Goal: Transaction & Acquisition: Book appointment/travel/reservation

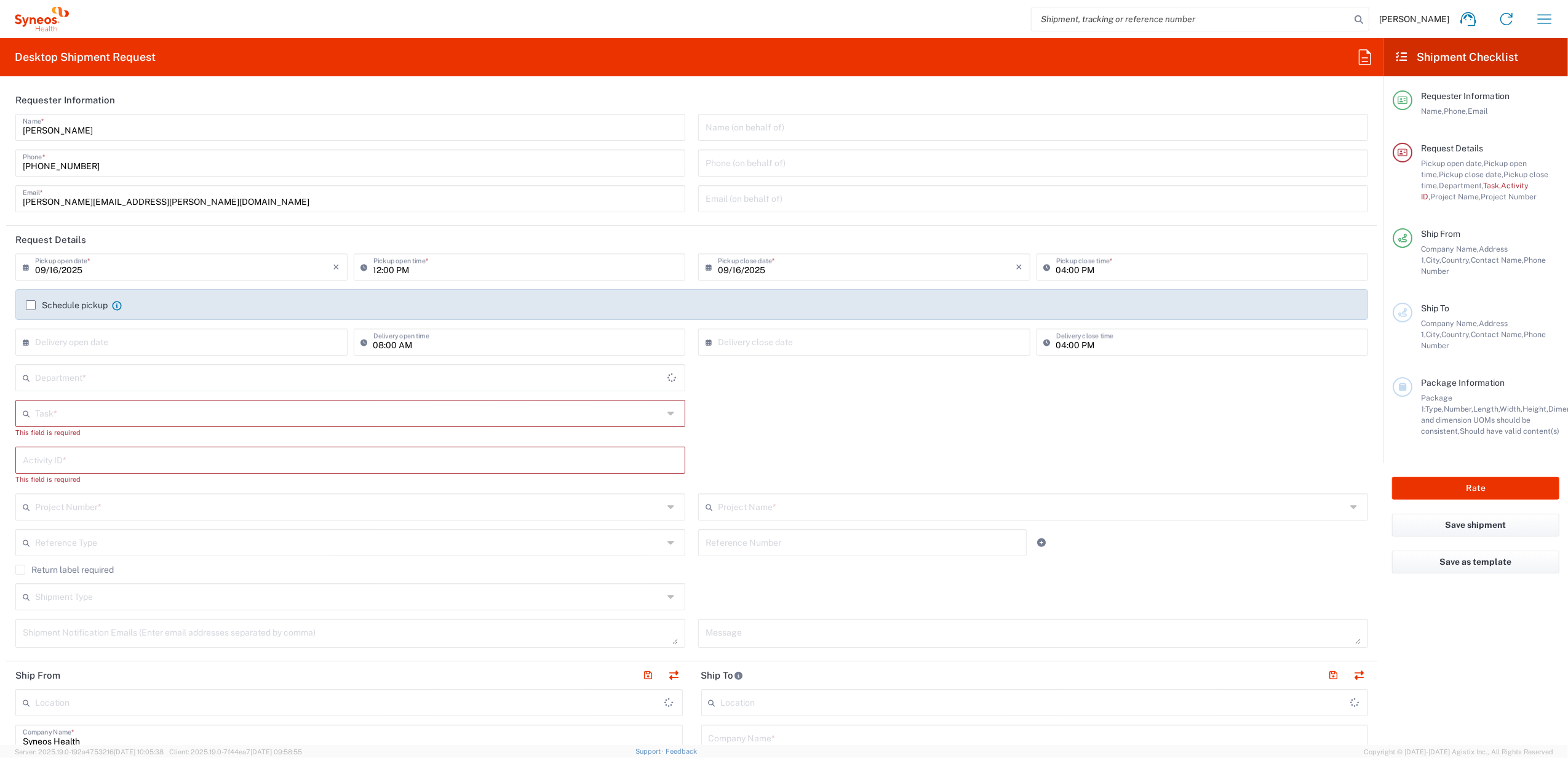
type input "4510"
type input "Syneos Health Clinical [GEOGRAPHIC_DATA]"
click at [379, 267] on input "12:00 PM" at bounding box center [526, 266] width 305 height 21
type input "02:00 PM"
click at [38, 303] on label "Schedule pickup" at bounding box center [66, 305] width 82 height 10
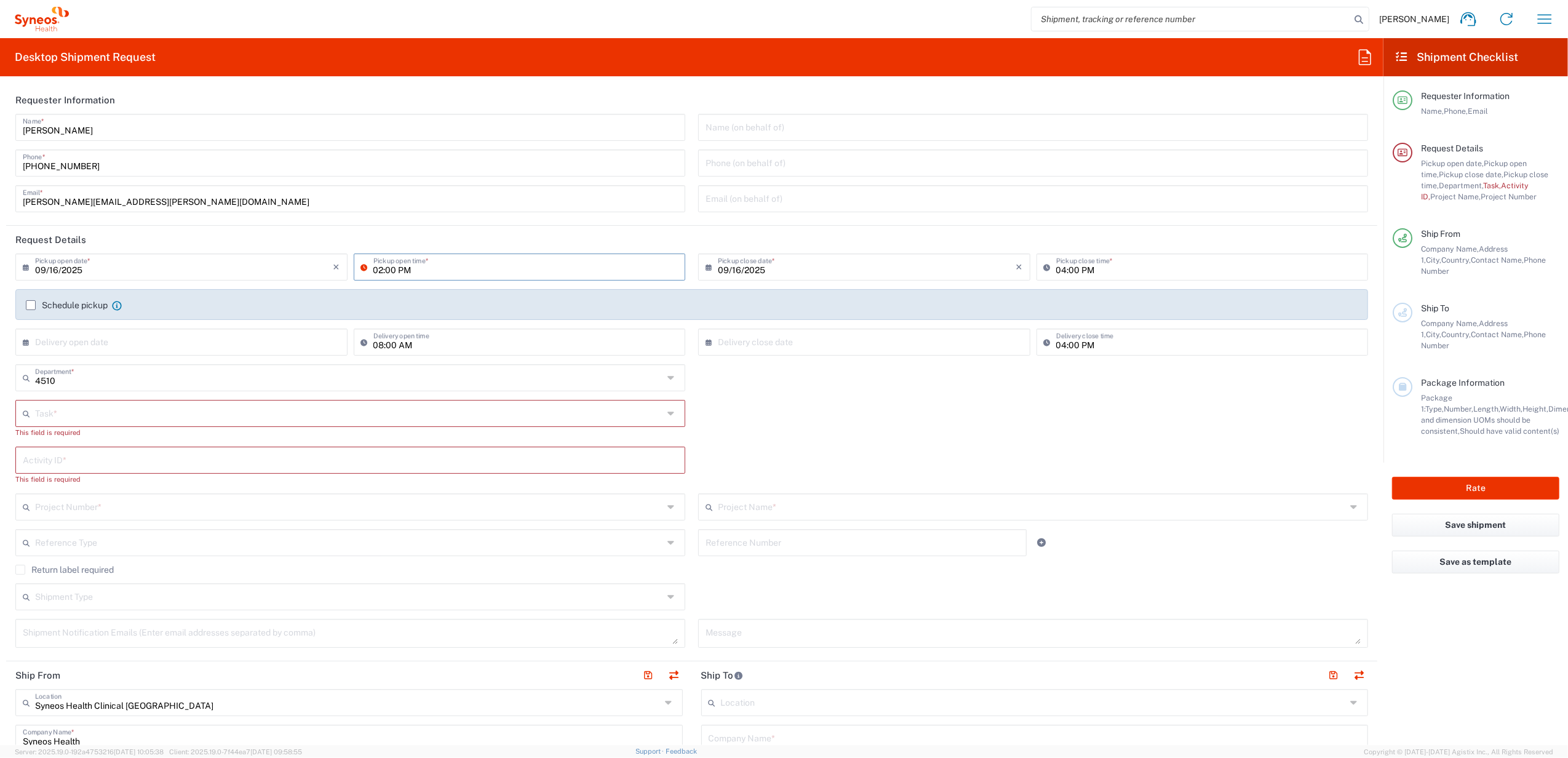
click at [31, 305] on input "Schedule pickup" at bounding box center [31, 305] width 0 height 0
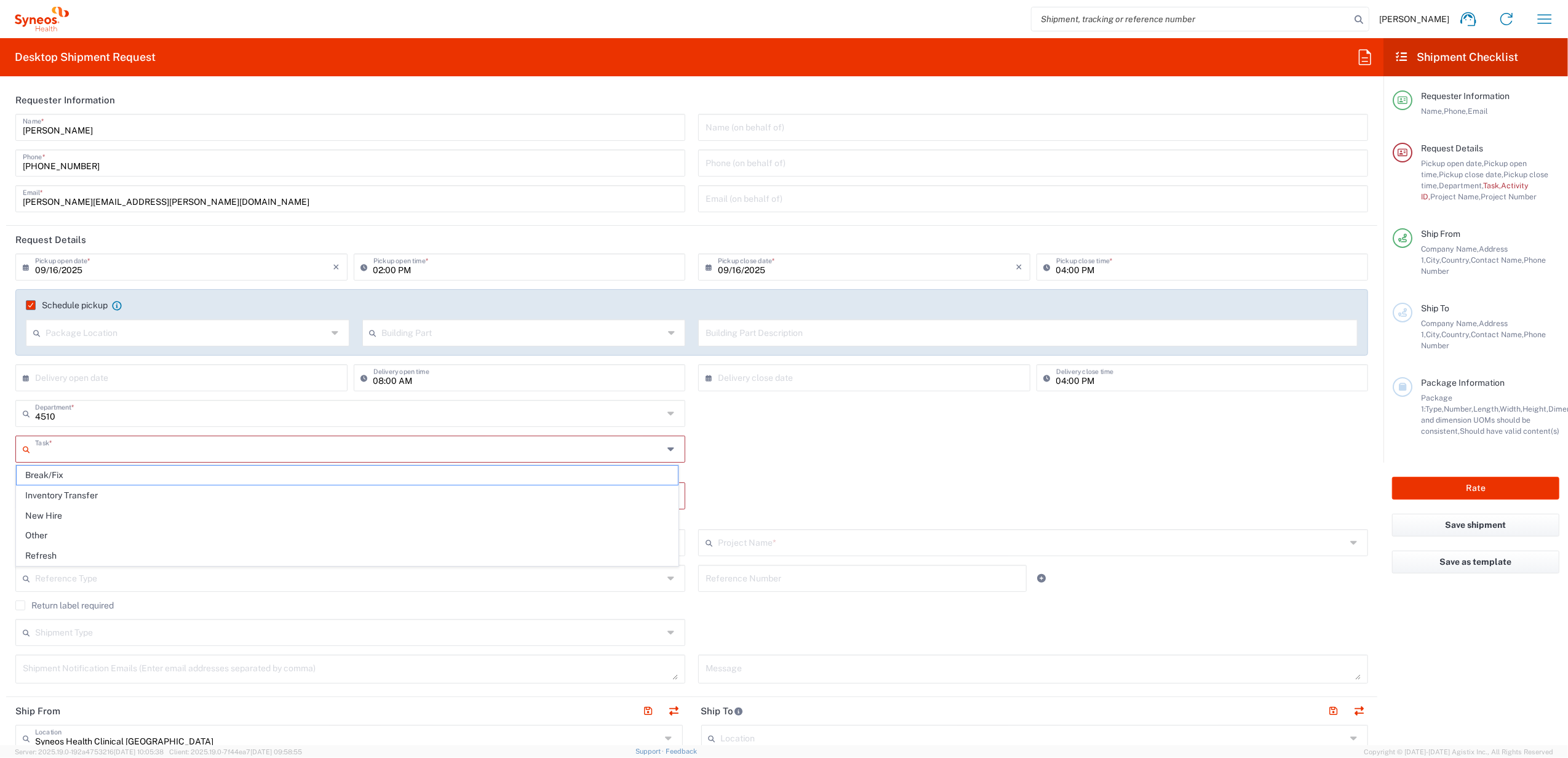
click at [102, 447] on input "text" at bounding box center [349, 448] width 628 height 21
click at [61, 479] on span "Break/Fix" at bounding box center [346, 475] width 661 height 19
type input "Break/Fix"
click at [71, 484] on input "text" at bounding box center [350, 484] width 655 height 21
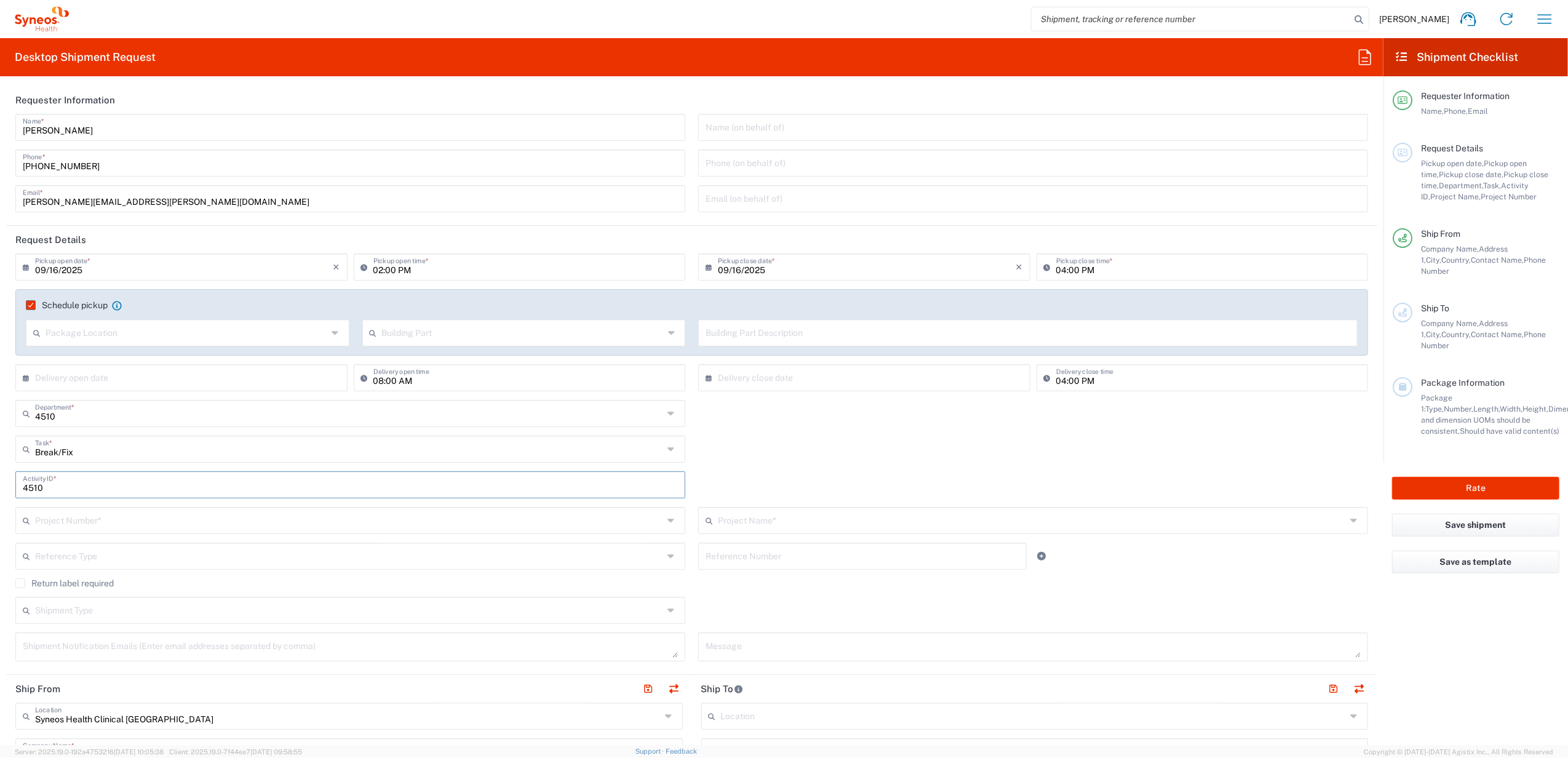
type input "4510"
click at [80, 520] on input "text" at bounding box center [349, 520] width 628 height 21
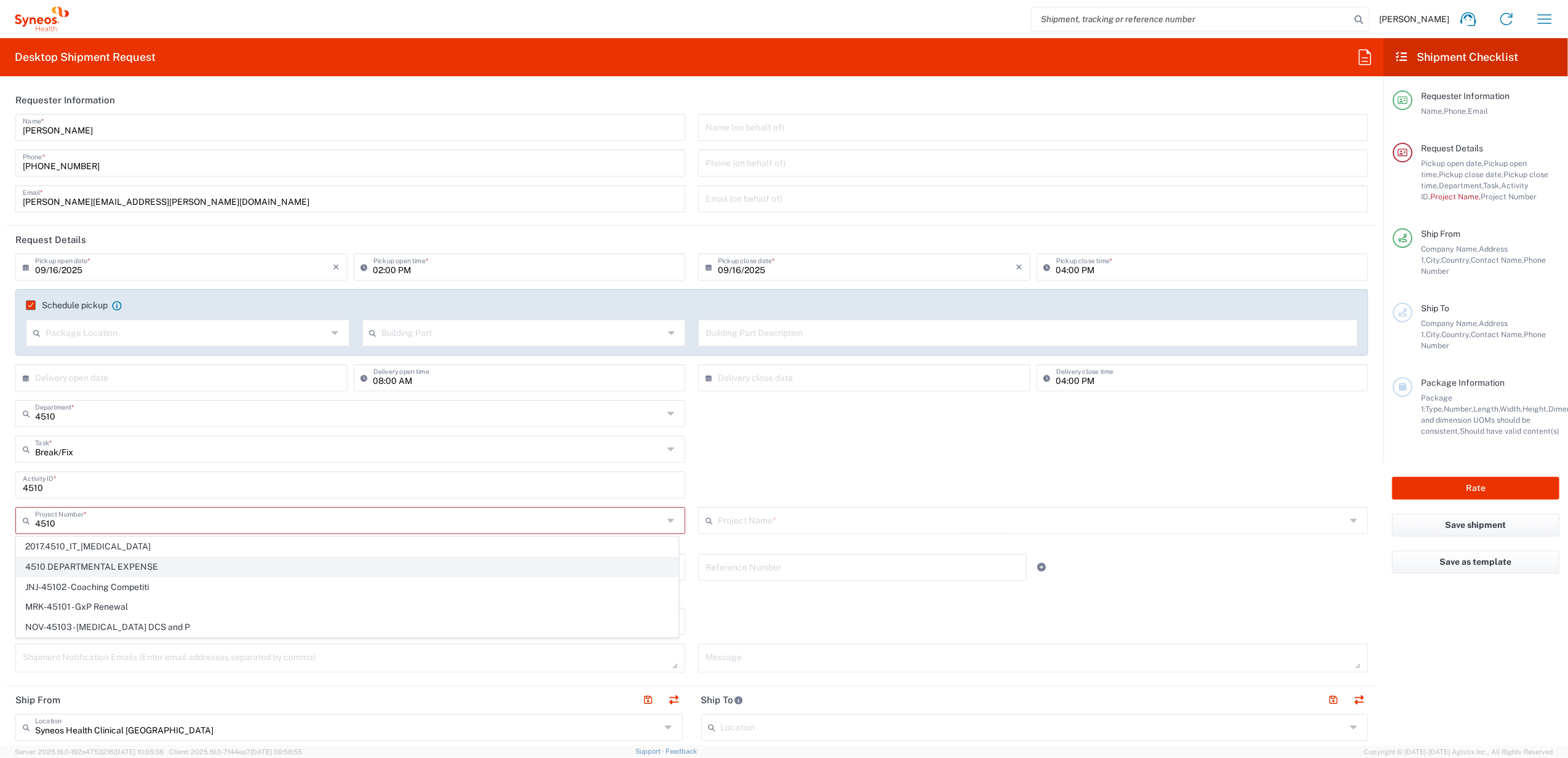
click at [81, 565] on span "4510 DEPARTMENTAL EXPENSE" at bounding box center [346, 567] width 661 height 19
type input "4510 DEPARTMENTAL EXPENSE"
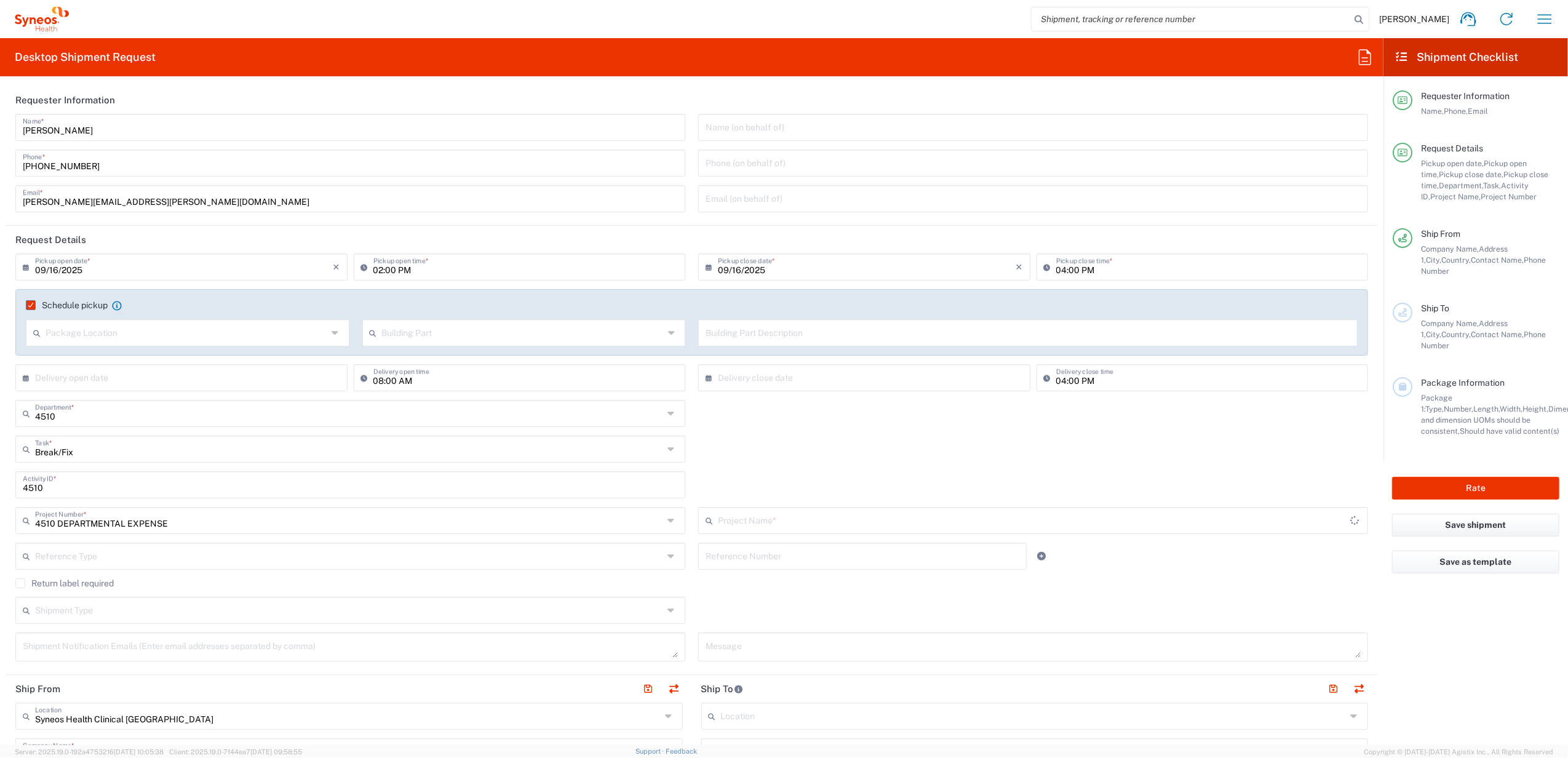
type input "4510 DEPARTMENTAL EXPENSE"
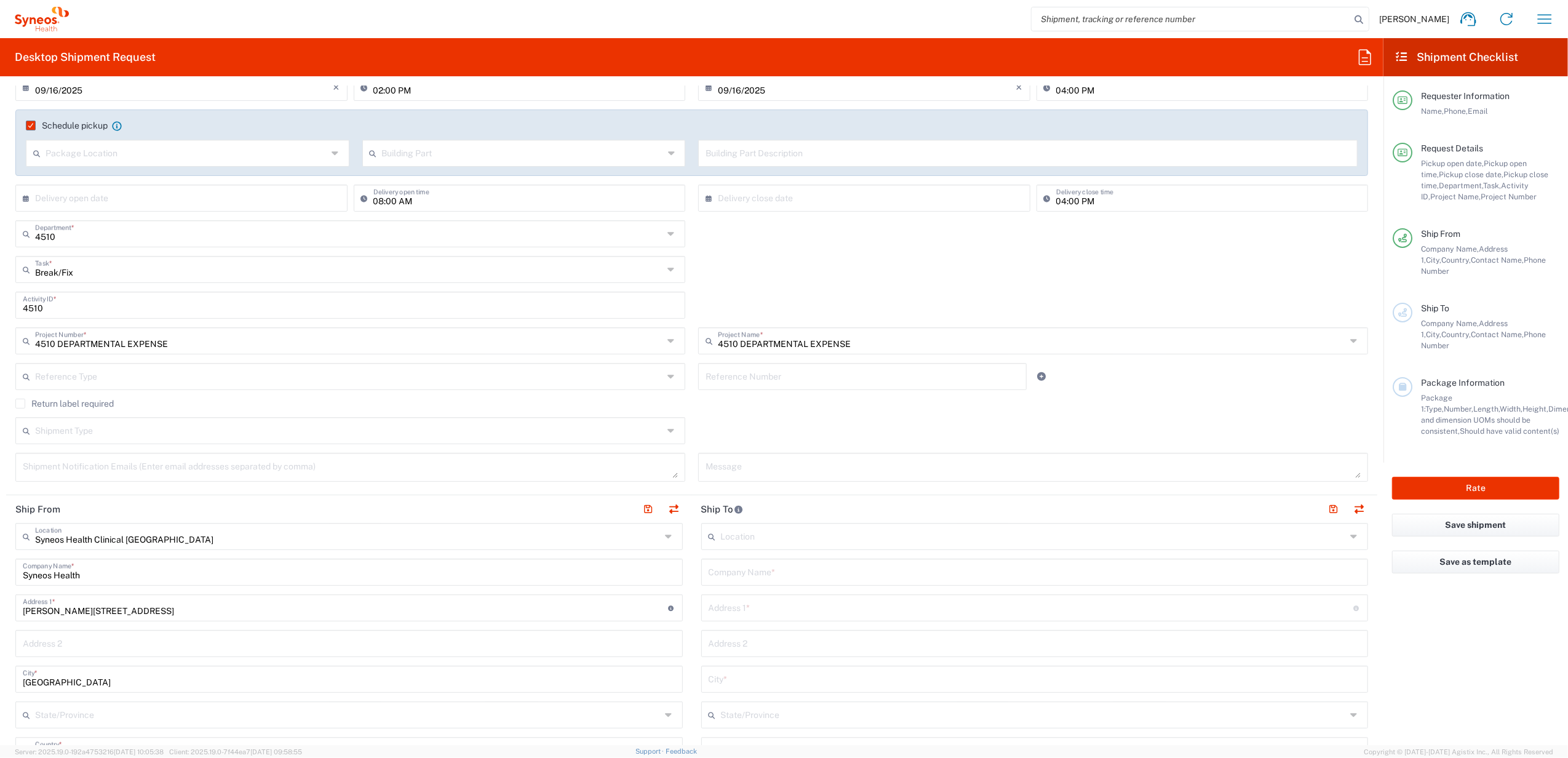
scroll to position [328, 0]
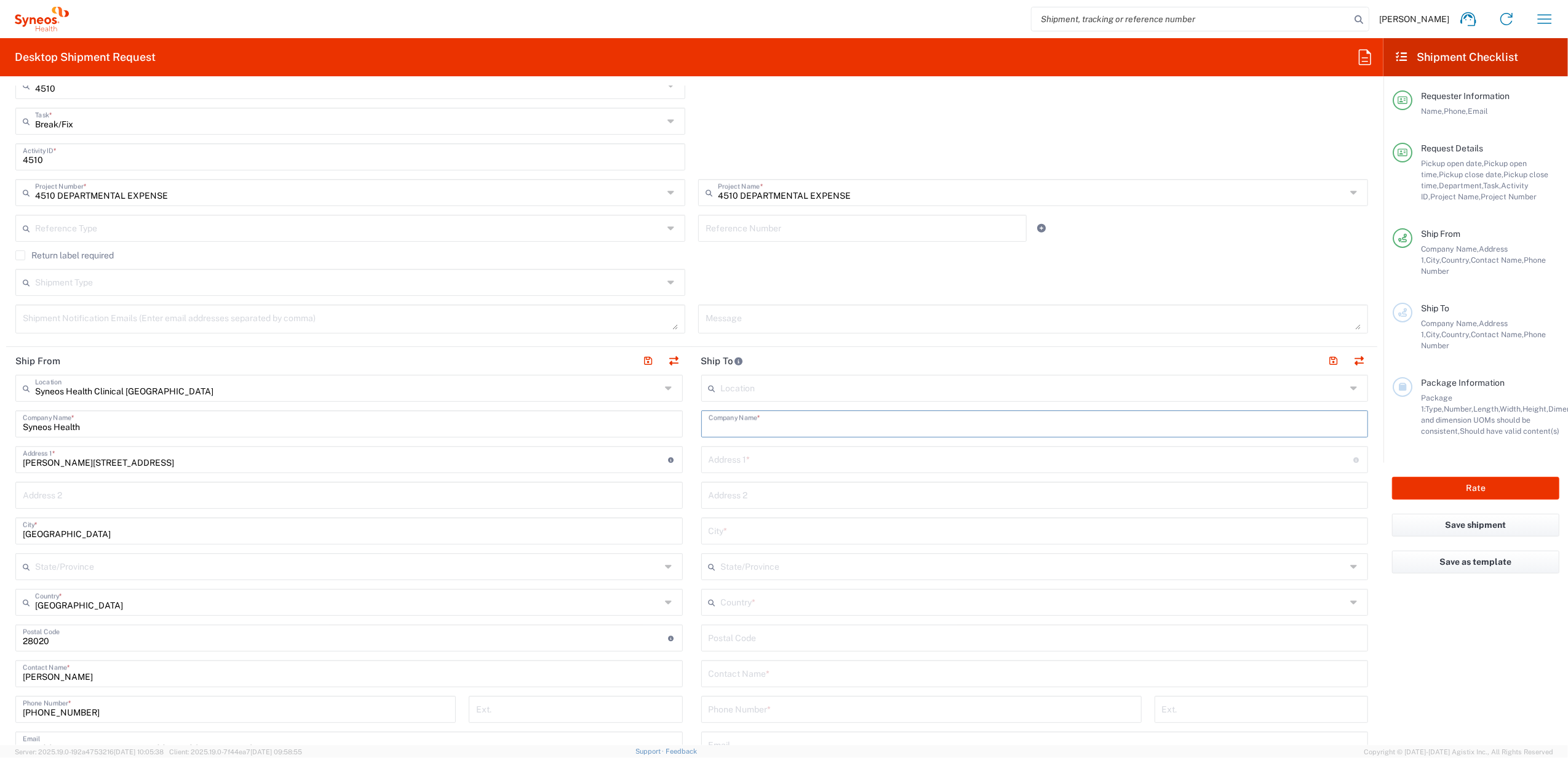
click at [753, 422] on input "text" at bounding box center [1034, 423] width 652 height 21
type input "Syneos"
click at [751, 465] on input "text" at bounding box center [1031, 458] width 645 height 21
paste input "gran [STREET_ADDRESS][PERSON_NAME] entresuelo 2"
type input "gran [STREET_ADDRESS][PERSON_NAME] entresuelo 2"
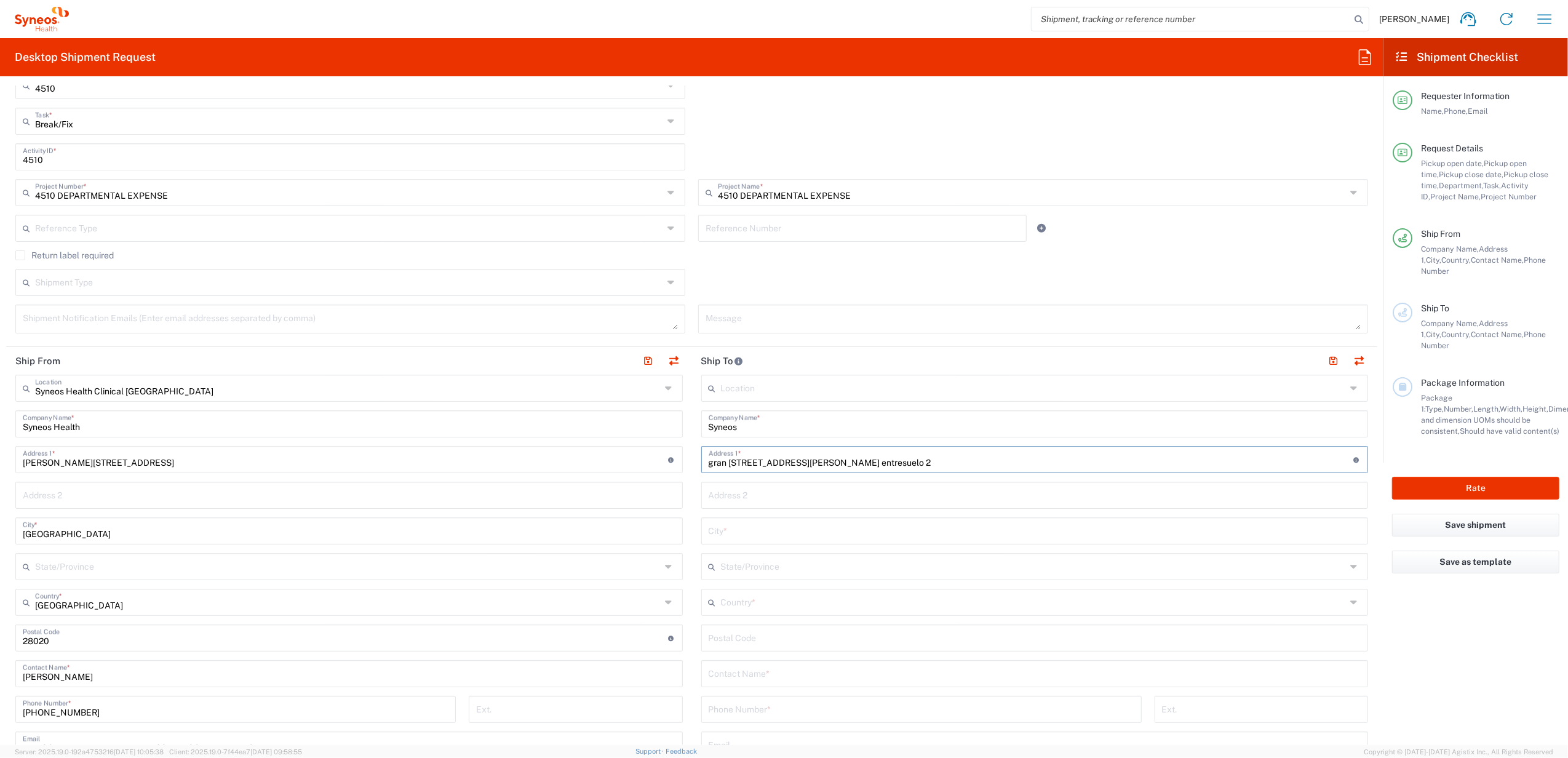
click at [744, 702] on input "tel" at bounding box center [921, 709] width 425 height 21
paste input "686841274"
type input "686841274"
click at [738, 637] on input "undefined" at bounding box center [1034, 637] width 652 height 21
type input "08013"
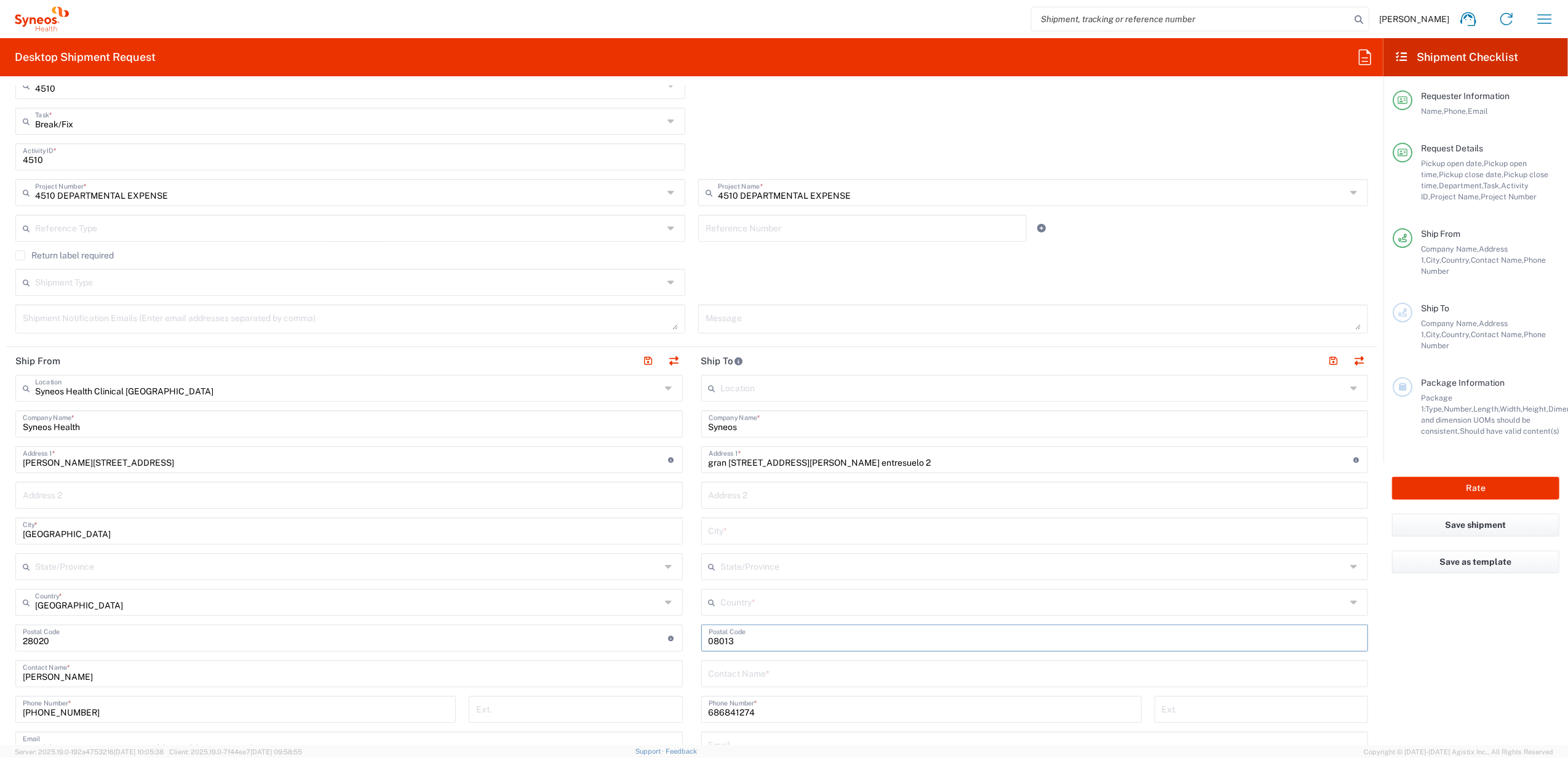
click at [725, 673] on input "text" at bounding box center [1034, 673] width 652 height 21
type input "[PERSON_NAME]"
click at [746, 535] on input "text" at bounding box center [1034, 530] width 652 height 21
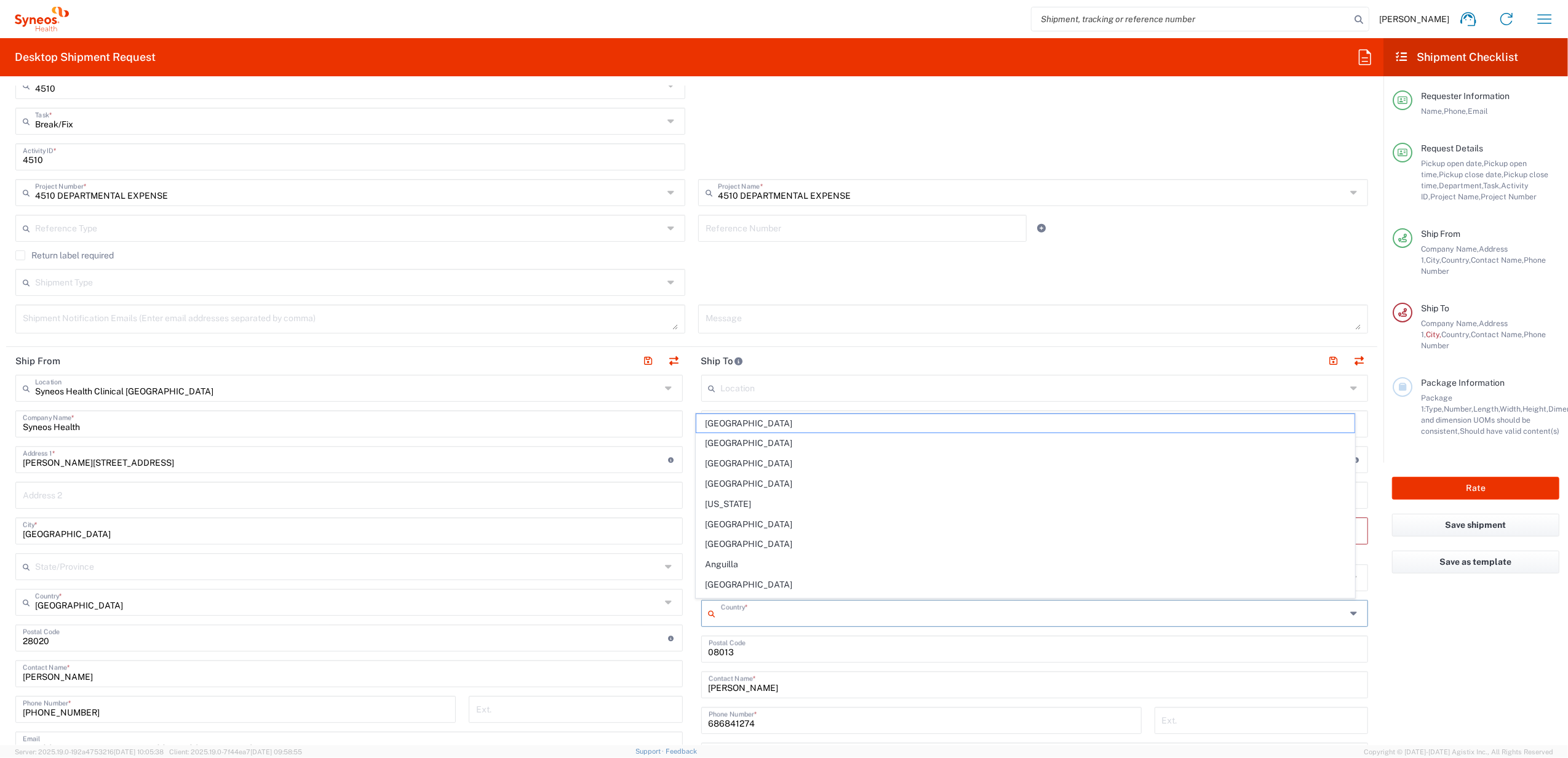
click at [733, 605] on input "text" at bounding box center [1033, 613] width 625 height 21
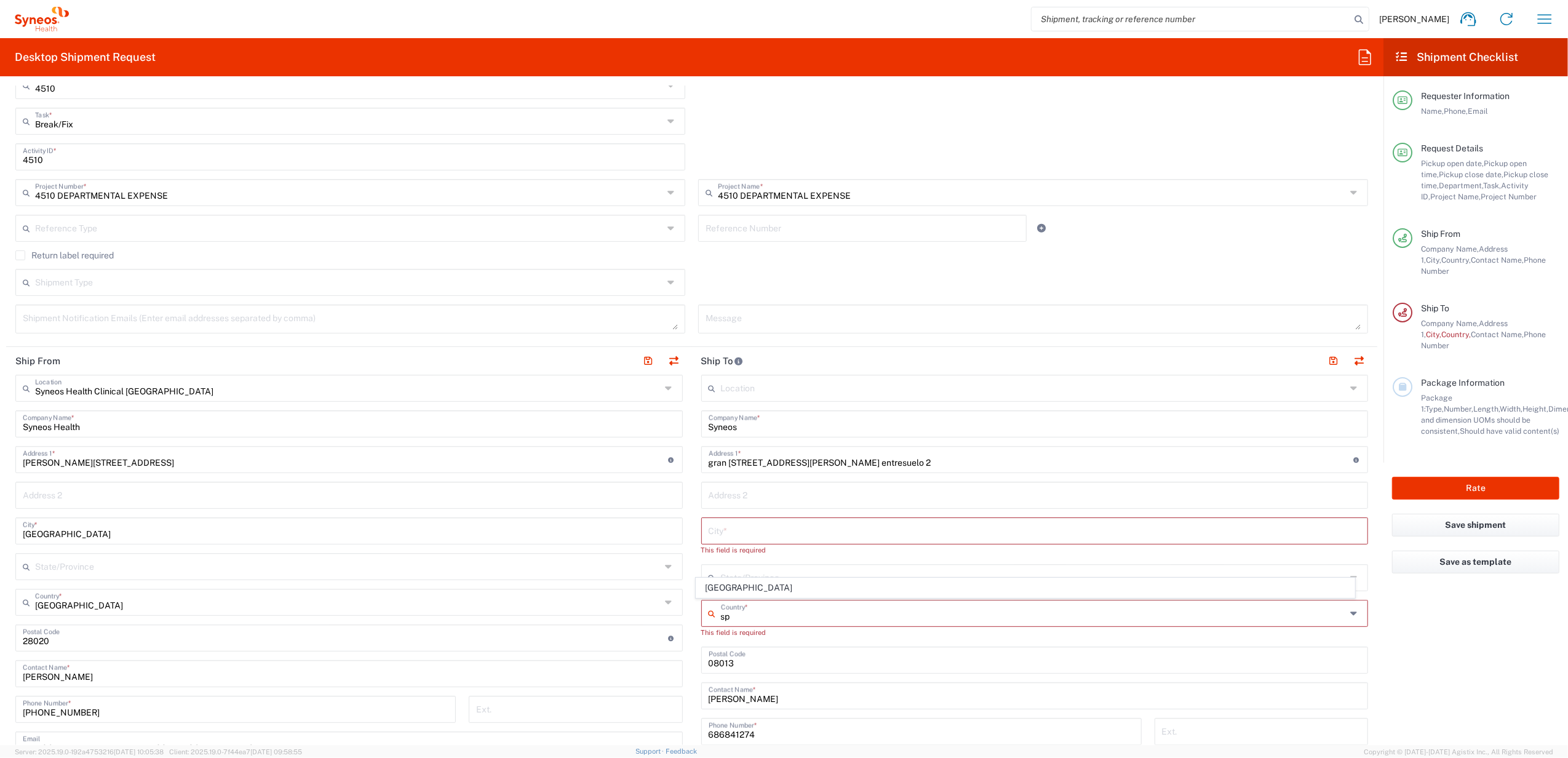
drag, startPoint x: 721, startPoint y: 588, endPoint x: 721, endPoint y: 552, distance: 36.0
click at [721, 587] on span "[GEOGRAPHIC_DATA]" at bounding box center [1026, 588] width 659 height 19
type input "[GEOGRAPHIC_DATA]"
click at [719, 529] on input "text" at bounding box center [1034, 530] width 652 height 21
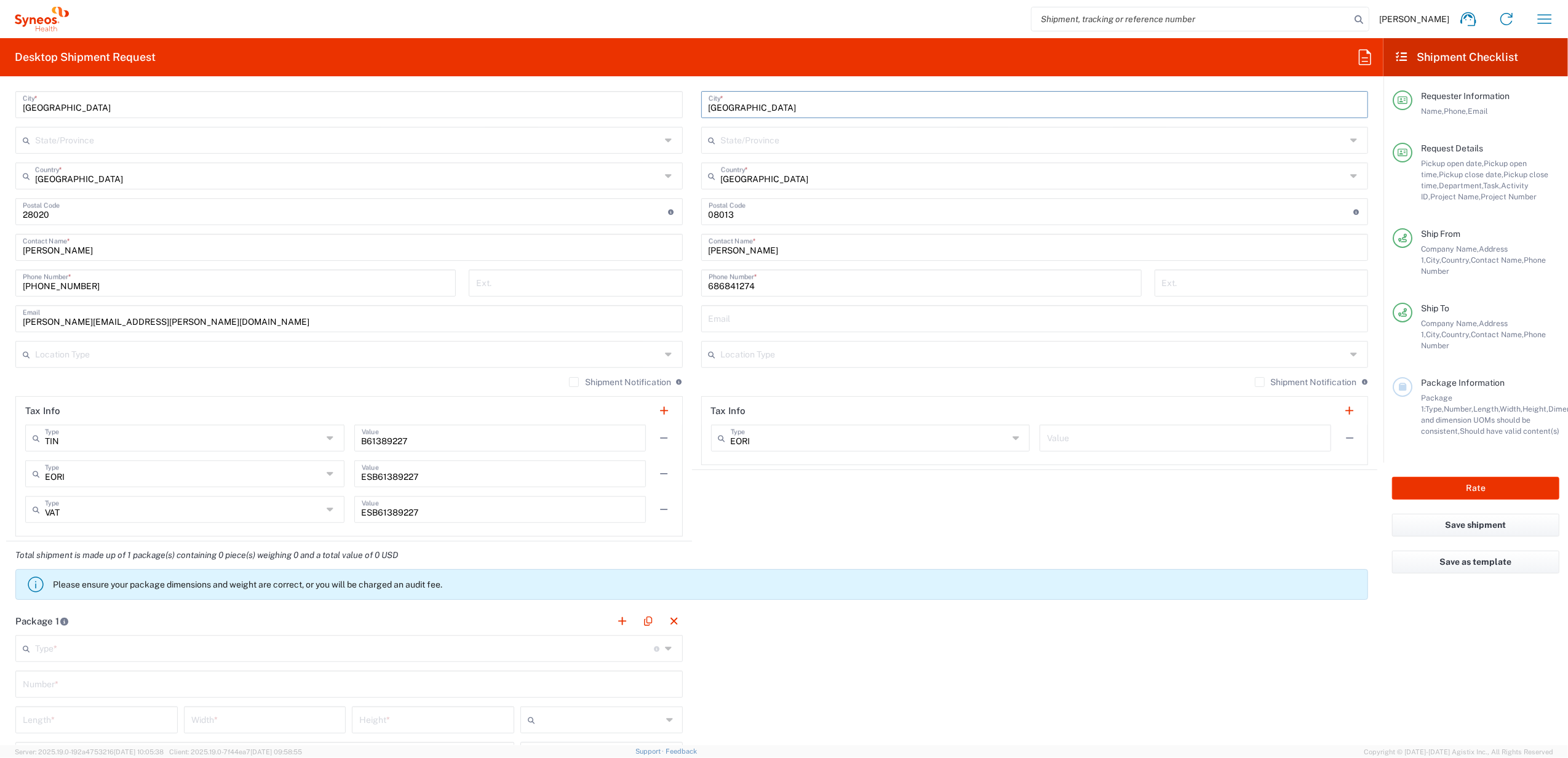
scroll to position [902, 0]
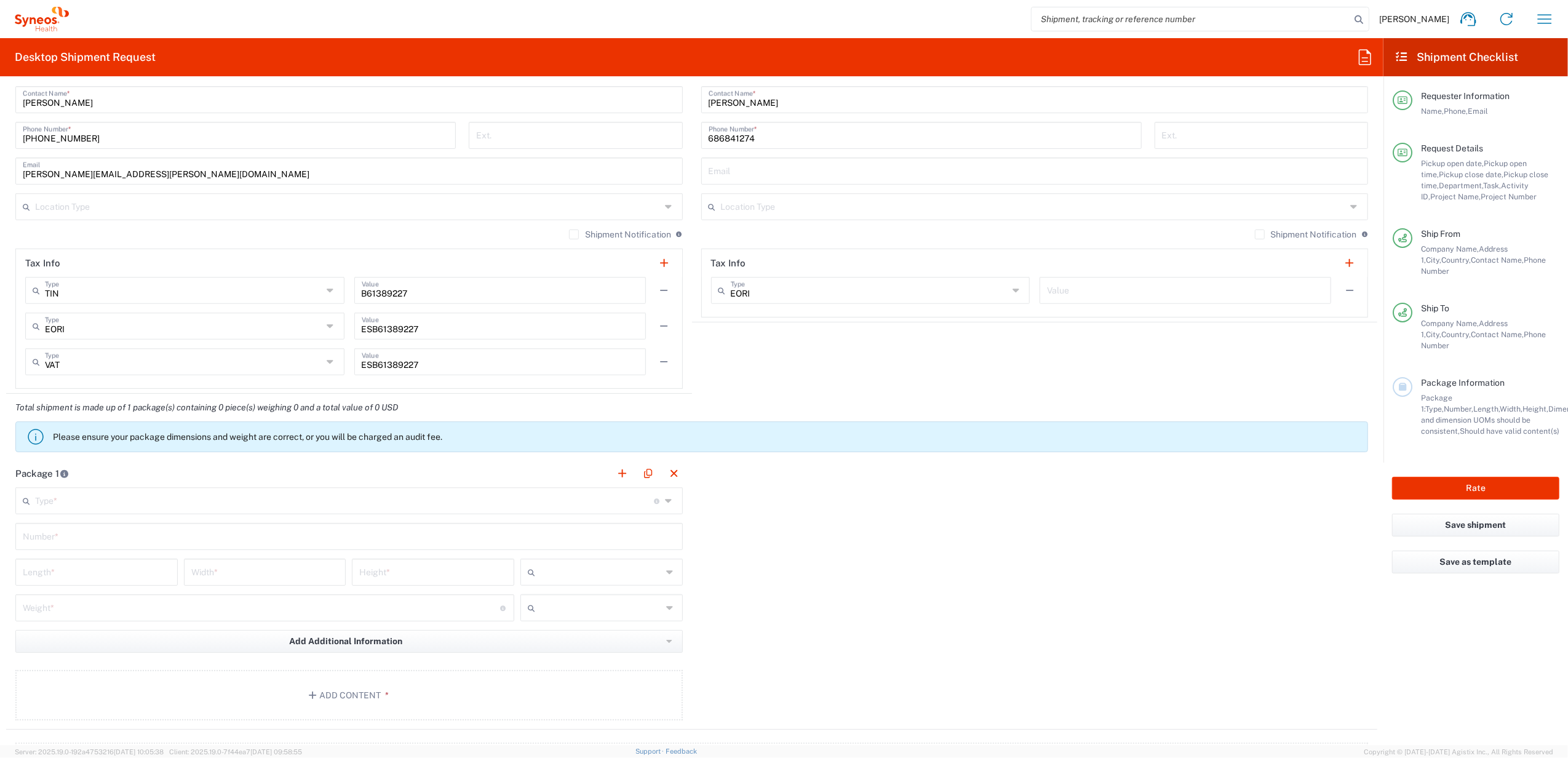
type input "[GEOGRAPHIC_DATA]"
click at [191, 502] on input "text" at bounding box center [344, 500] width 619 height 21
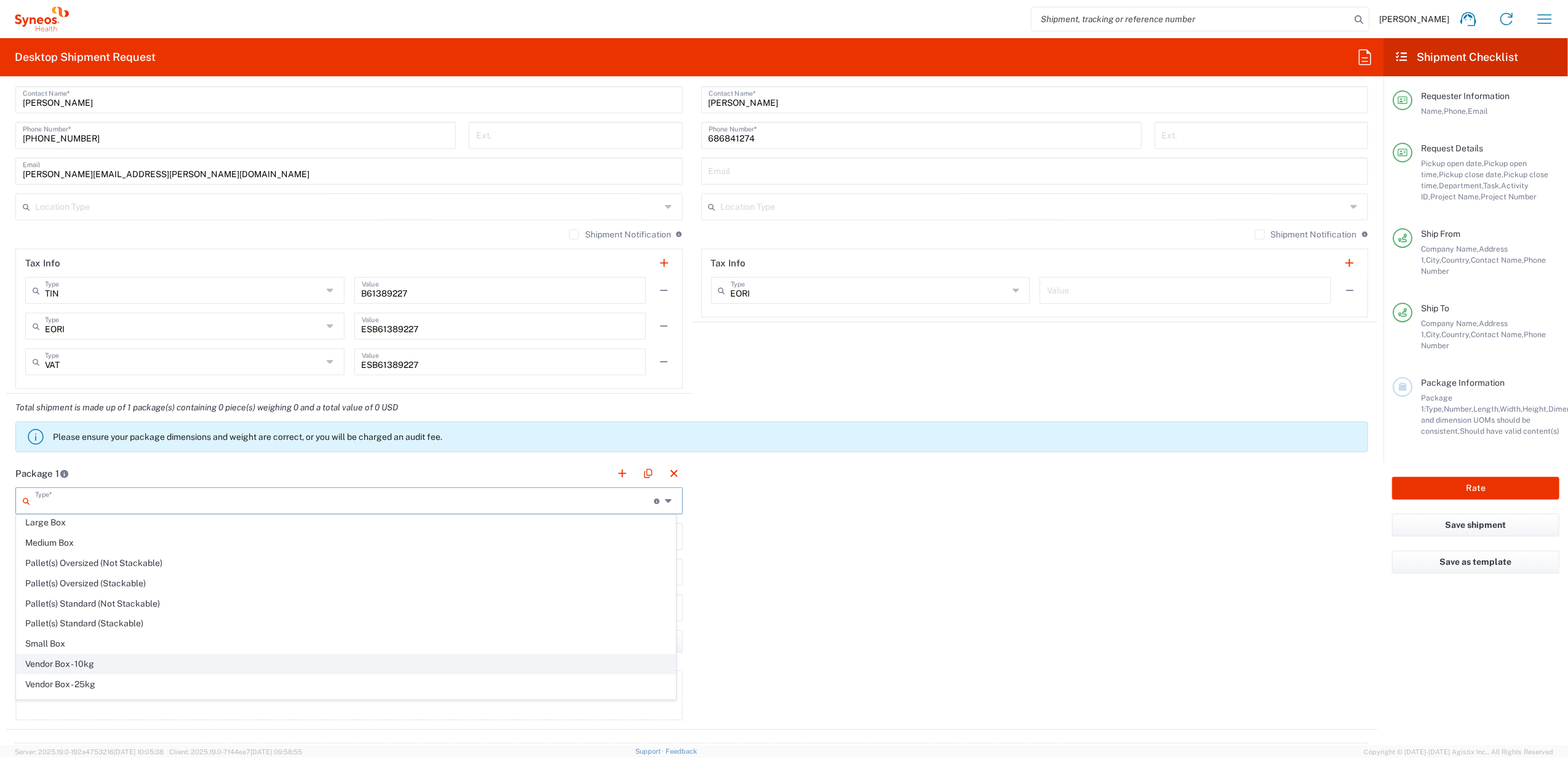
scroll to position [33, 0]
click at [84, 688] on span "Your Packaging" at bounding box center [346, 694] width 659 height 19
type input "Your Packaging"
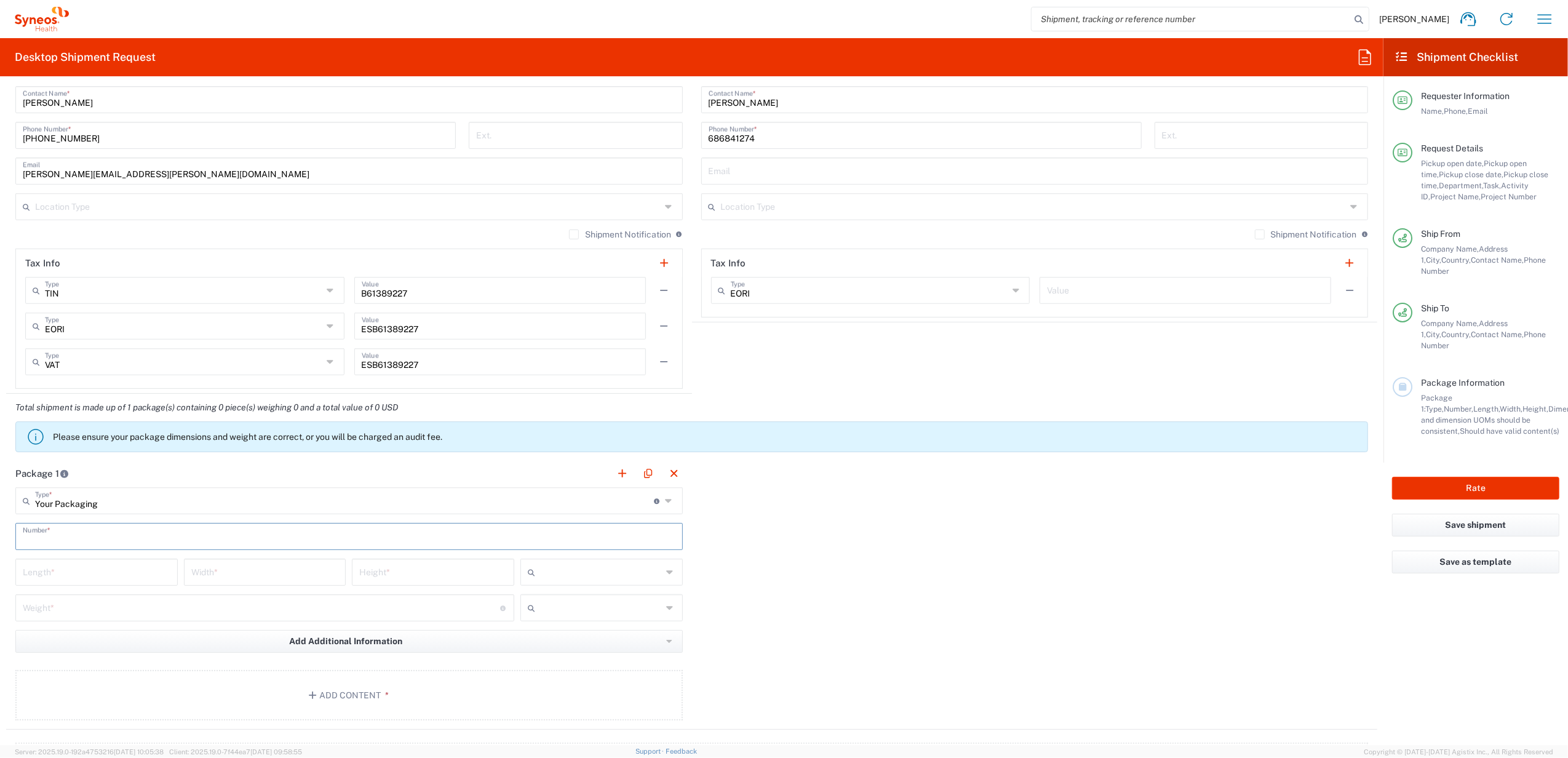
click at [69, 535] on input "text" at bounding box center [349, 536] width 652 height 21
type input "1"
click at [76, 571] on input "number" at bounding box center [97, 572] width 148 height 21
click at [129, 503] on input "Your Packaging" at bounding box center [344, 500] width 619 height 21
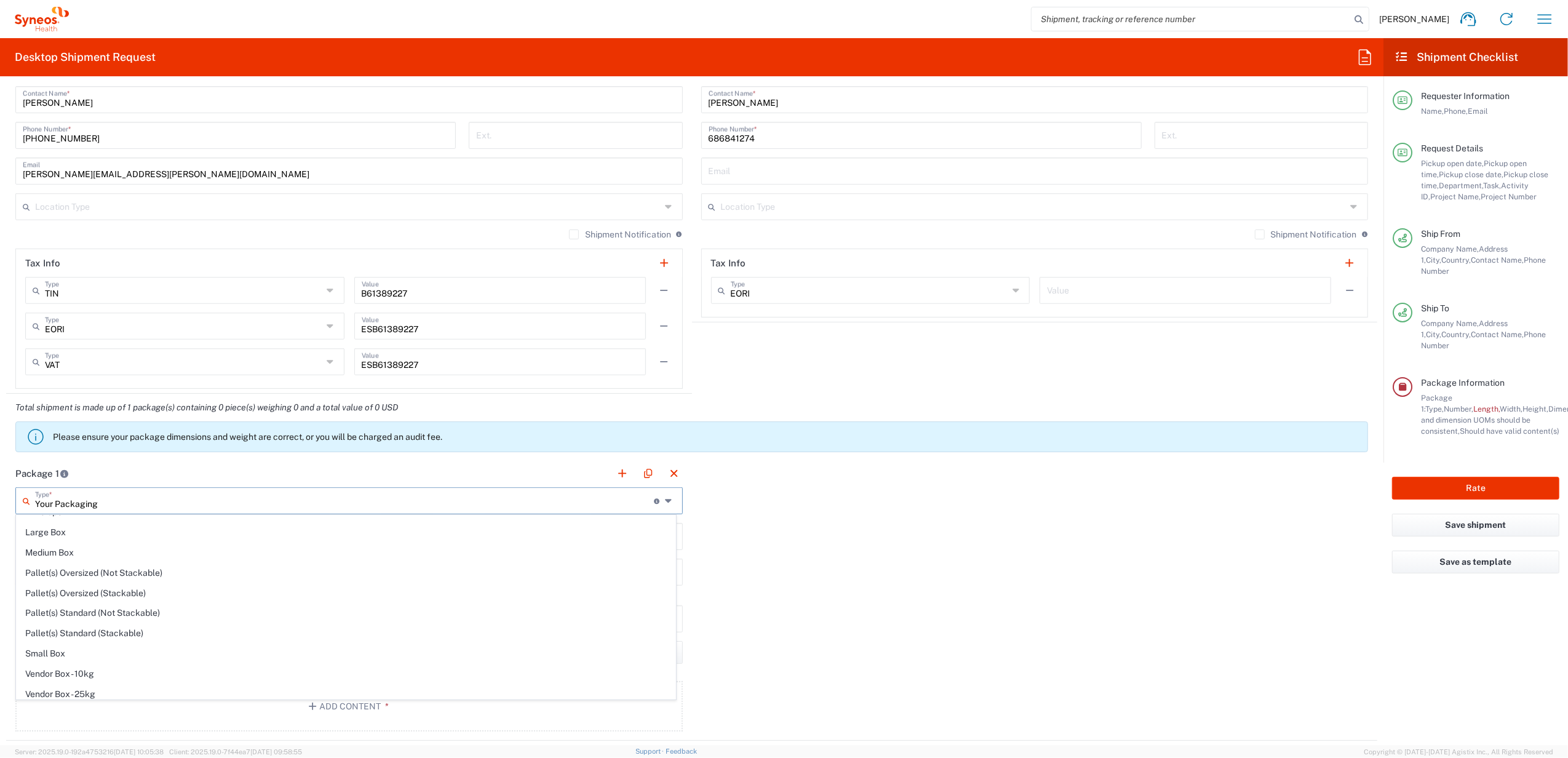
scroll to position [0, 0]
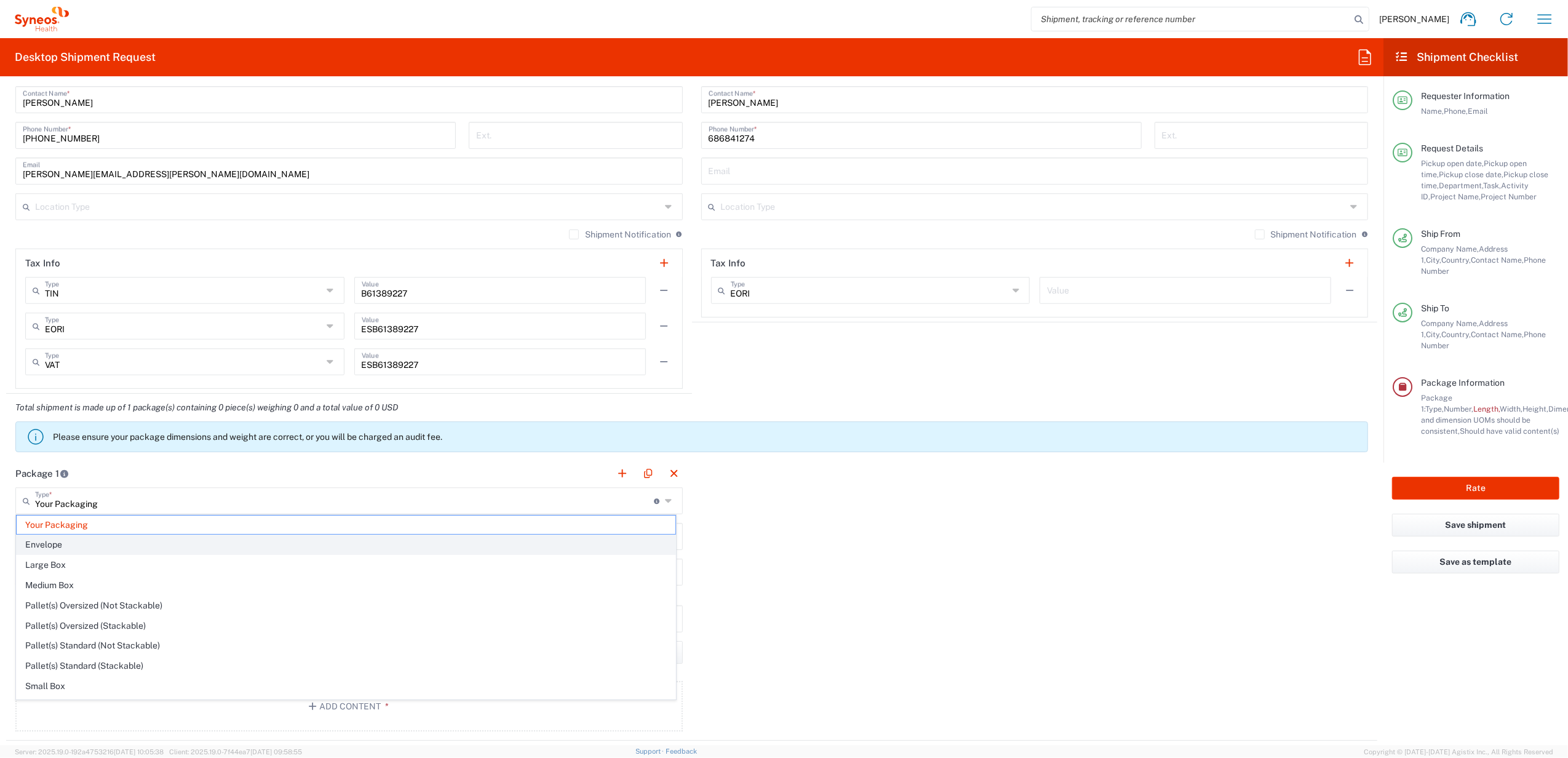
click at [87, 543] on span "Envelope" at bounding box center [346, 544] width 659 height 19
type input "Envelope"
type input "9.5"
type input "12.5"
type input "0.25"
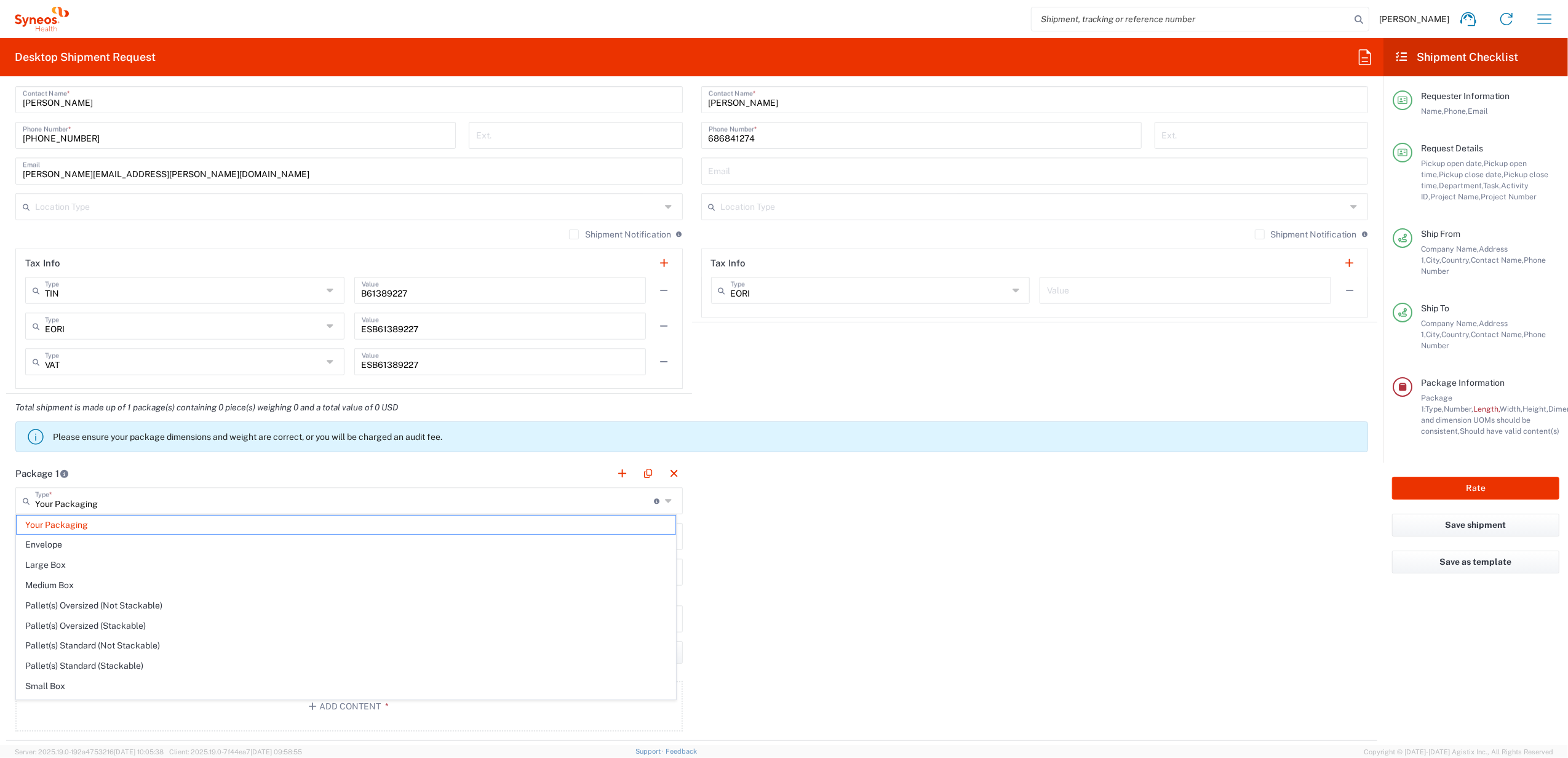
type input "in"
type input "0.45"
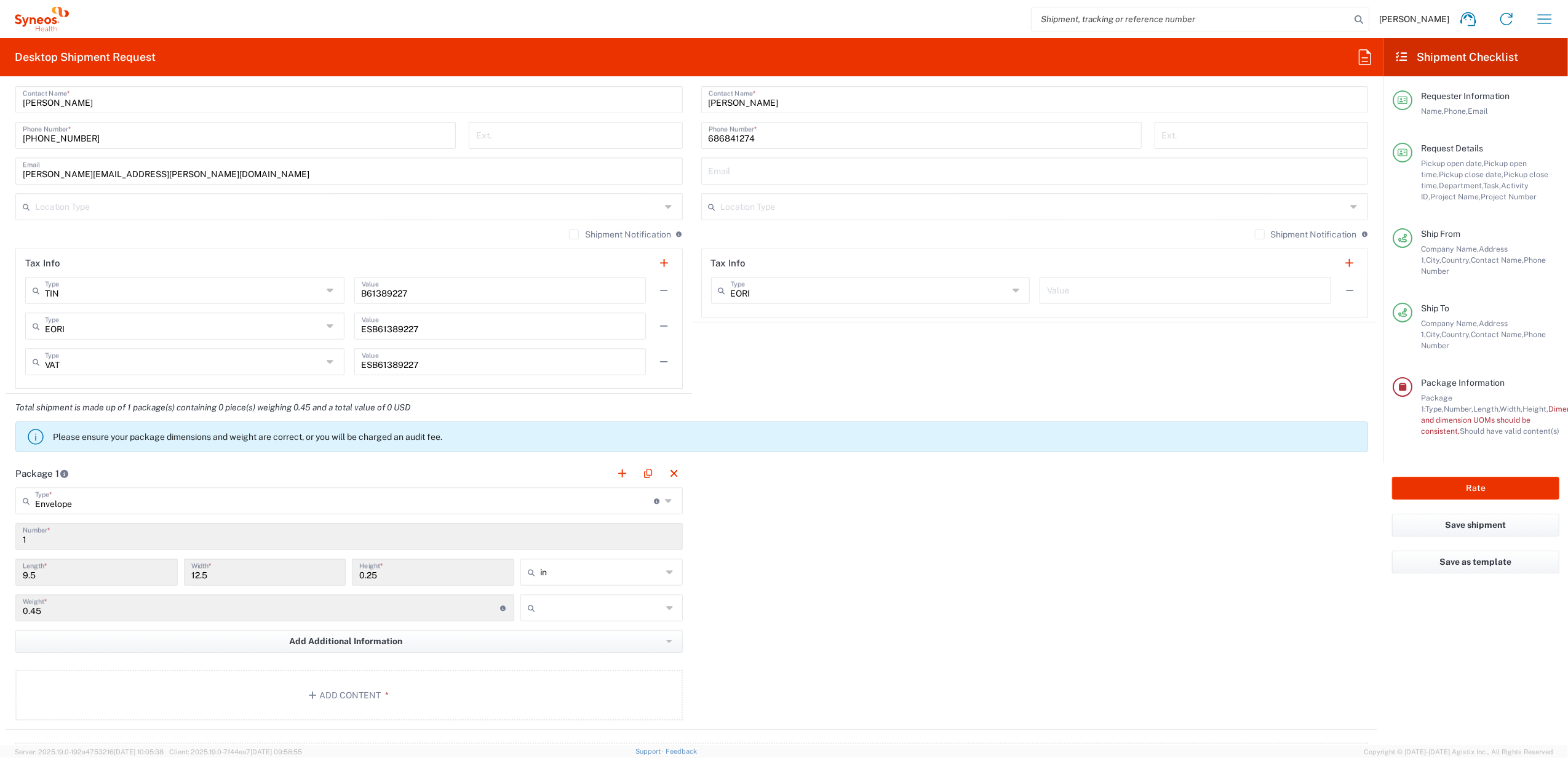
click at [625, 569] on input "in" at bounding box center [600, 572] width 122 height 20
click at [571, 615] on span "cm" at bounding box center [596, 616] width 158 height 19
type input "24.13"
type input "31.75"
type input "0.64"
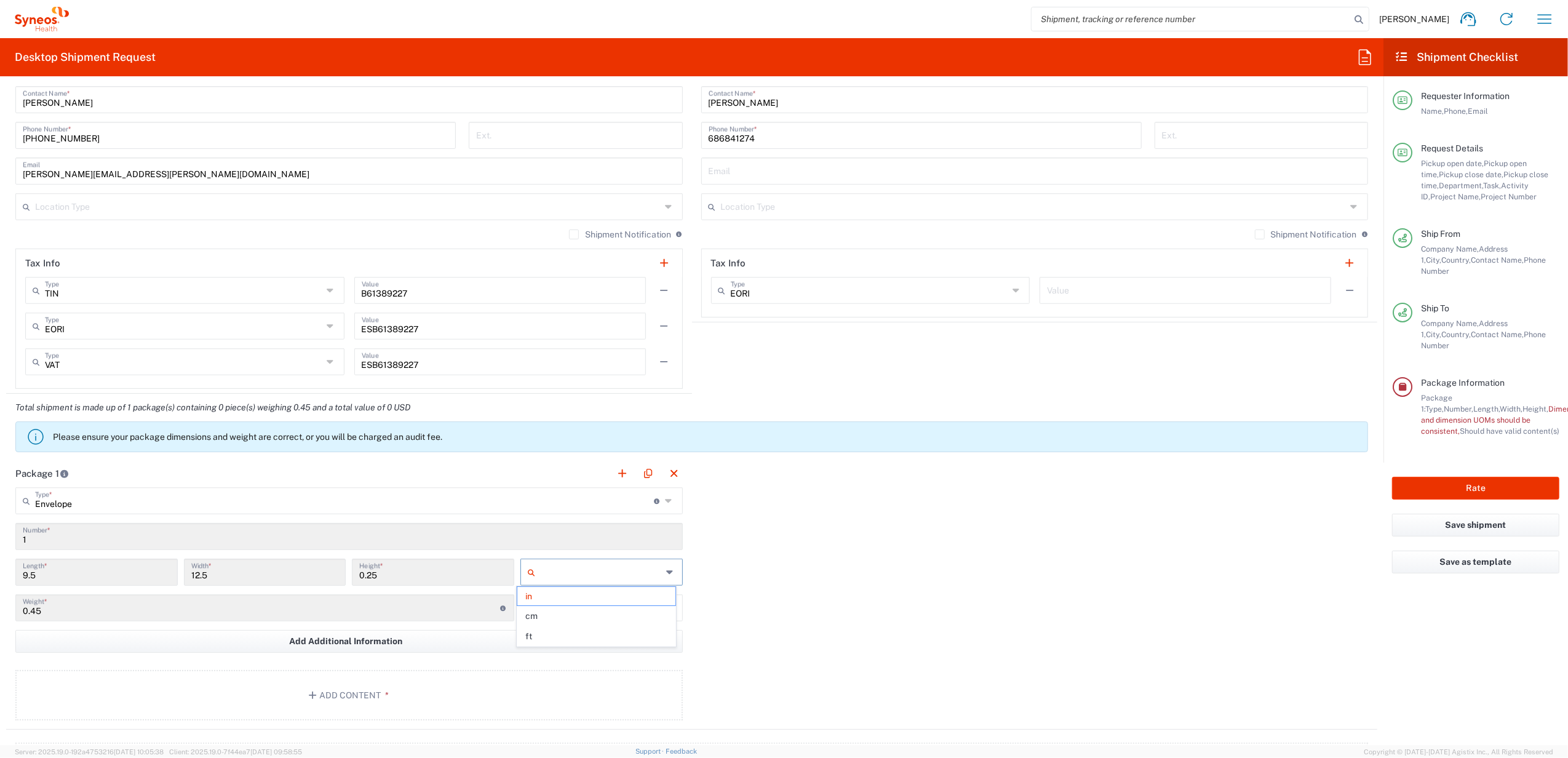
type input "cm"
click at [595, 606] on input "text" at bounding box center [600, 608] width 122 height 20
click at [575, 631] on span "kgs" at bounding box center [596, 632] width 158 height 19
type input "kgs"
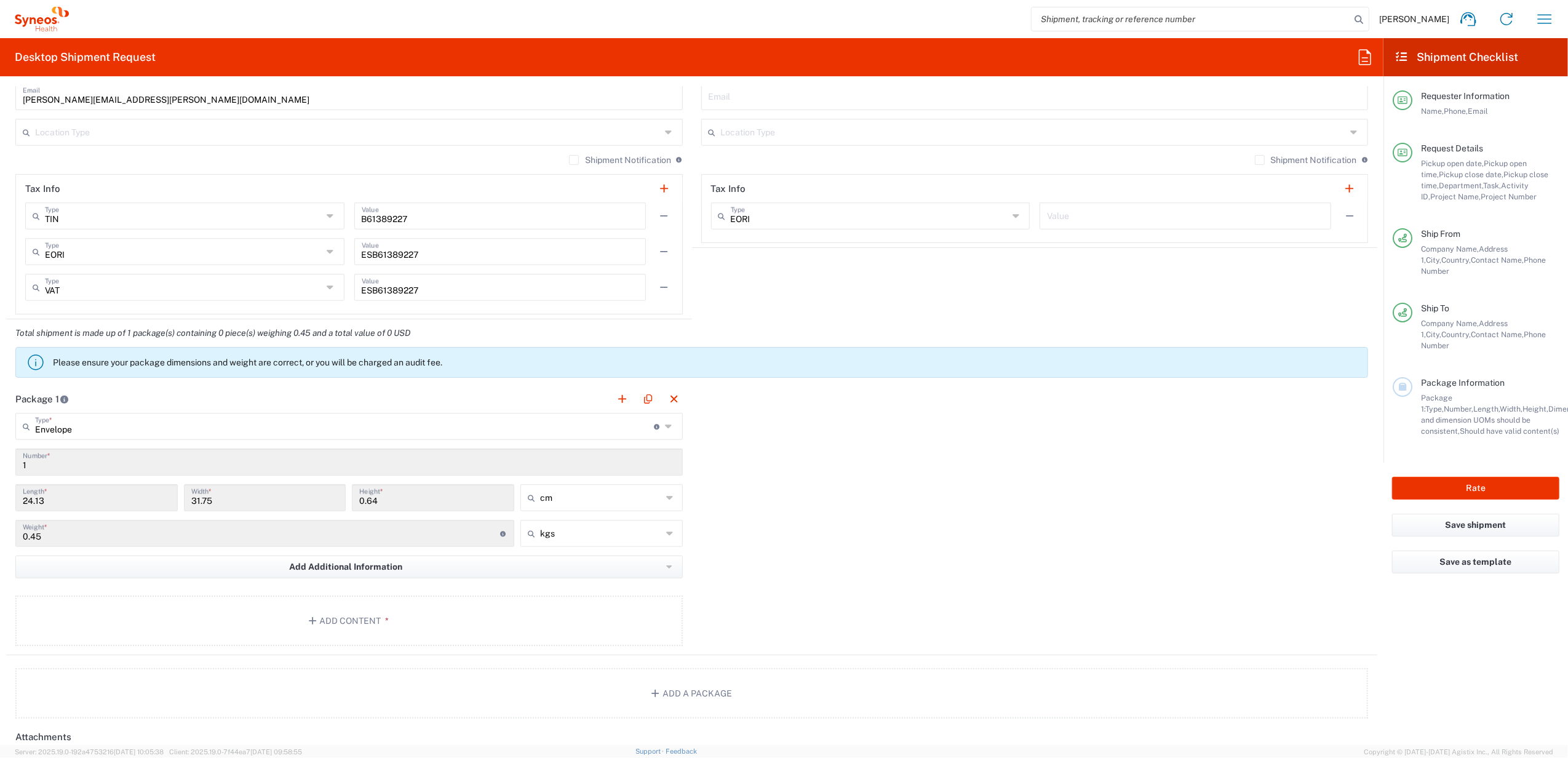
scroll to position [1066, 0]
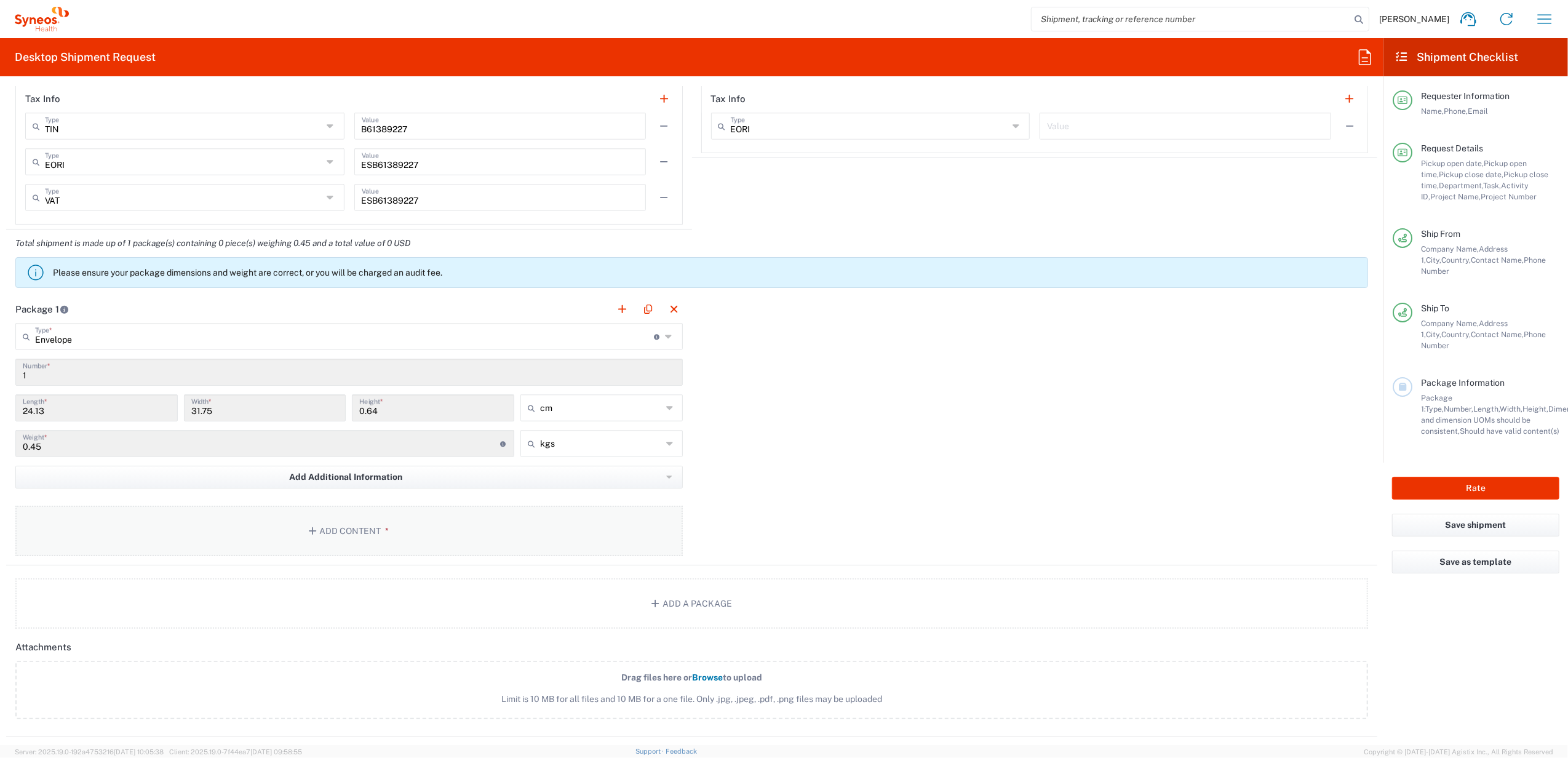
click at [374, 532] on button "Add Content *" at bounding box center [349, 531] width 667 height 51
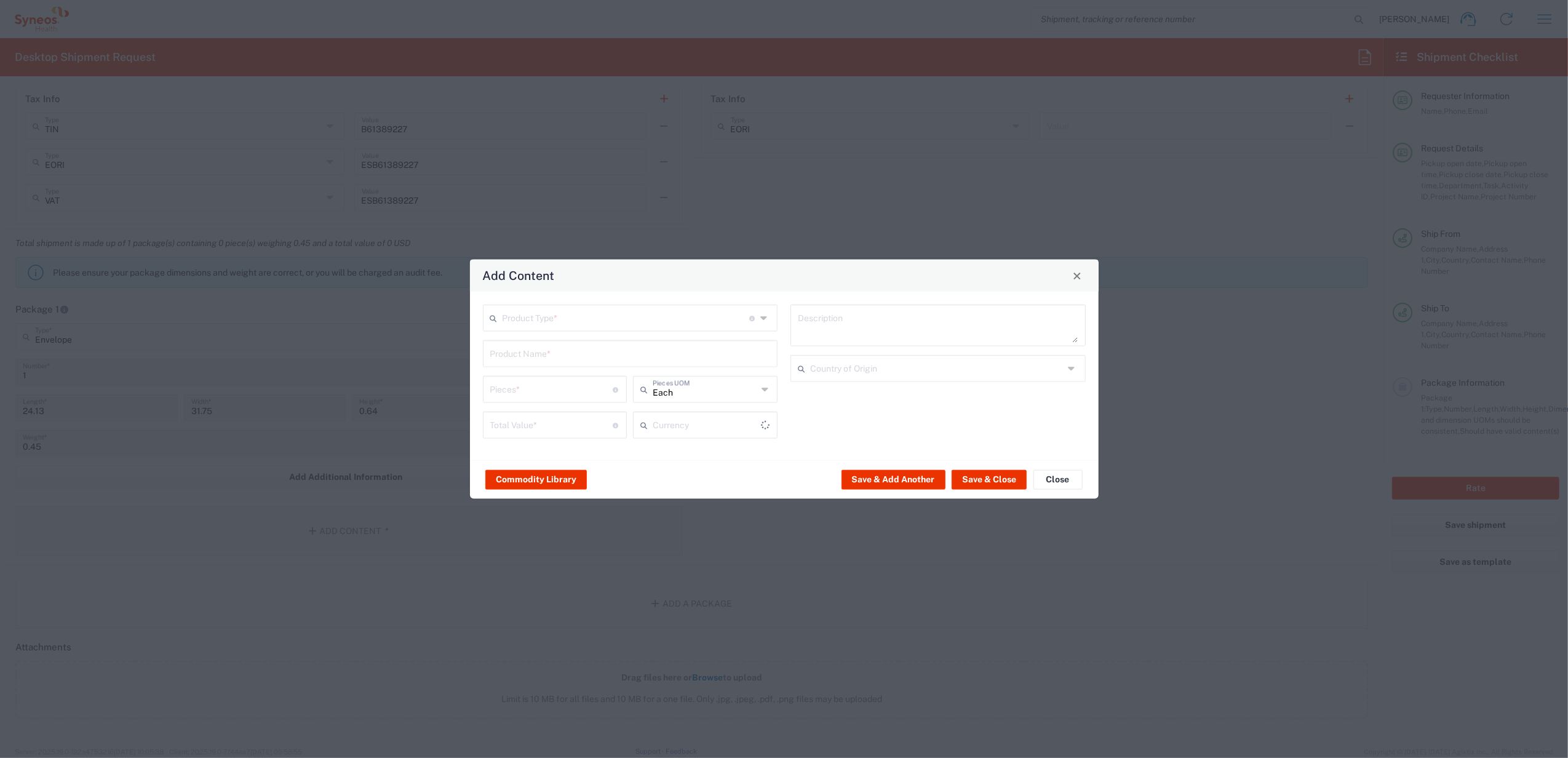
type input "US Dollar"
click at [556, 325] on input "text" at bounding box center [626, 317] width 248 height 21
click at [526, 359] on span "General Commodity" at bounding box center [630, 365] width 293 height 19
type input "General Commodity"
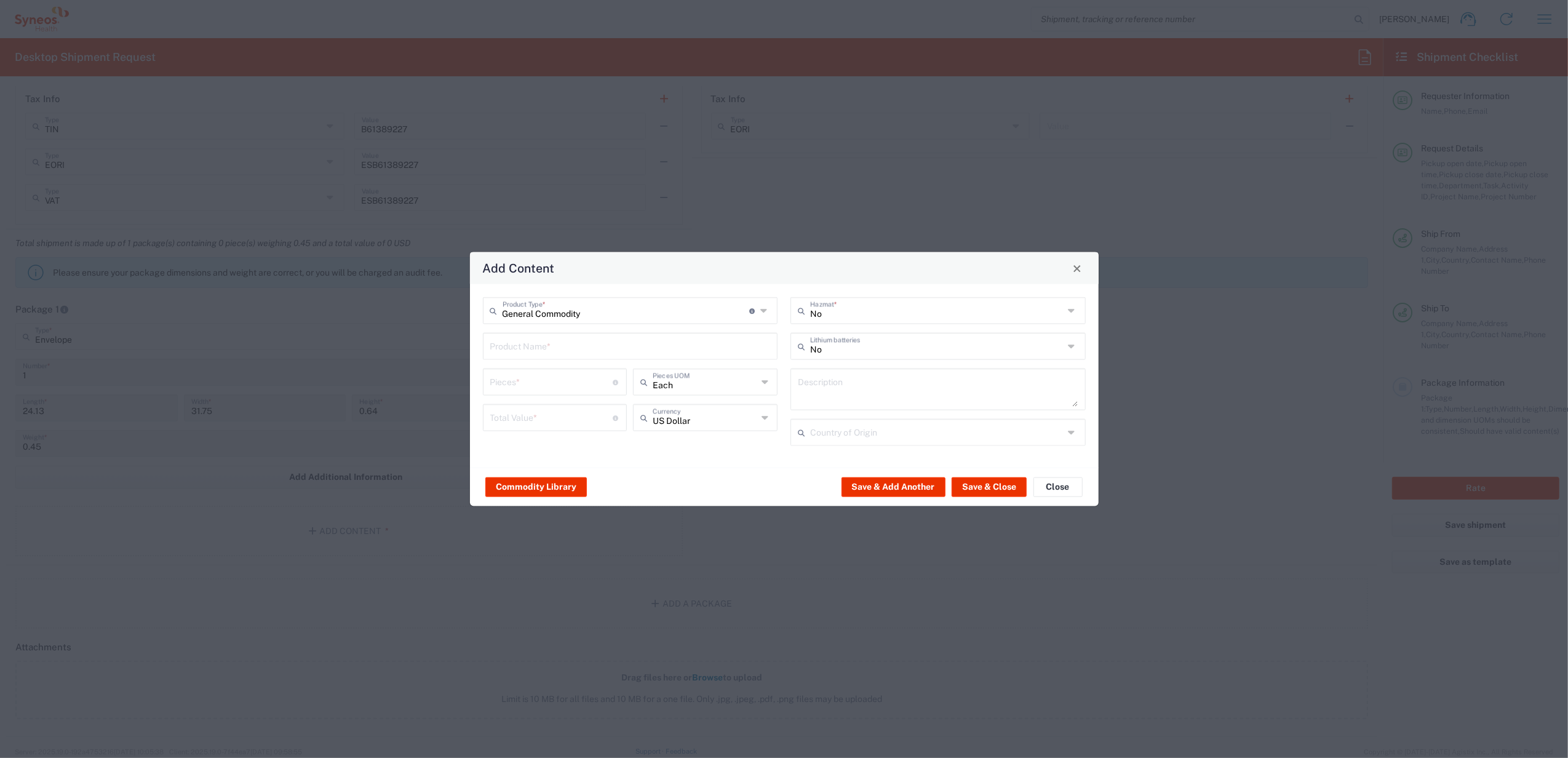
click at [525, 344] on input "text" at bounding box center [630, 345] width 280 height 21
click at [517, 372] on div "iPad Charge Cable" at bounding box center [630, 375] width 293 height 21
type input "iPad Charge Cable"
type input "1"
type textarea "iPad Charge Cable"
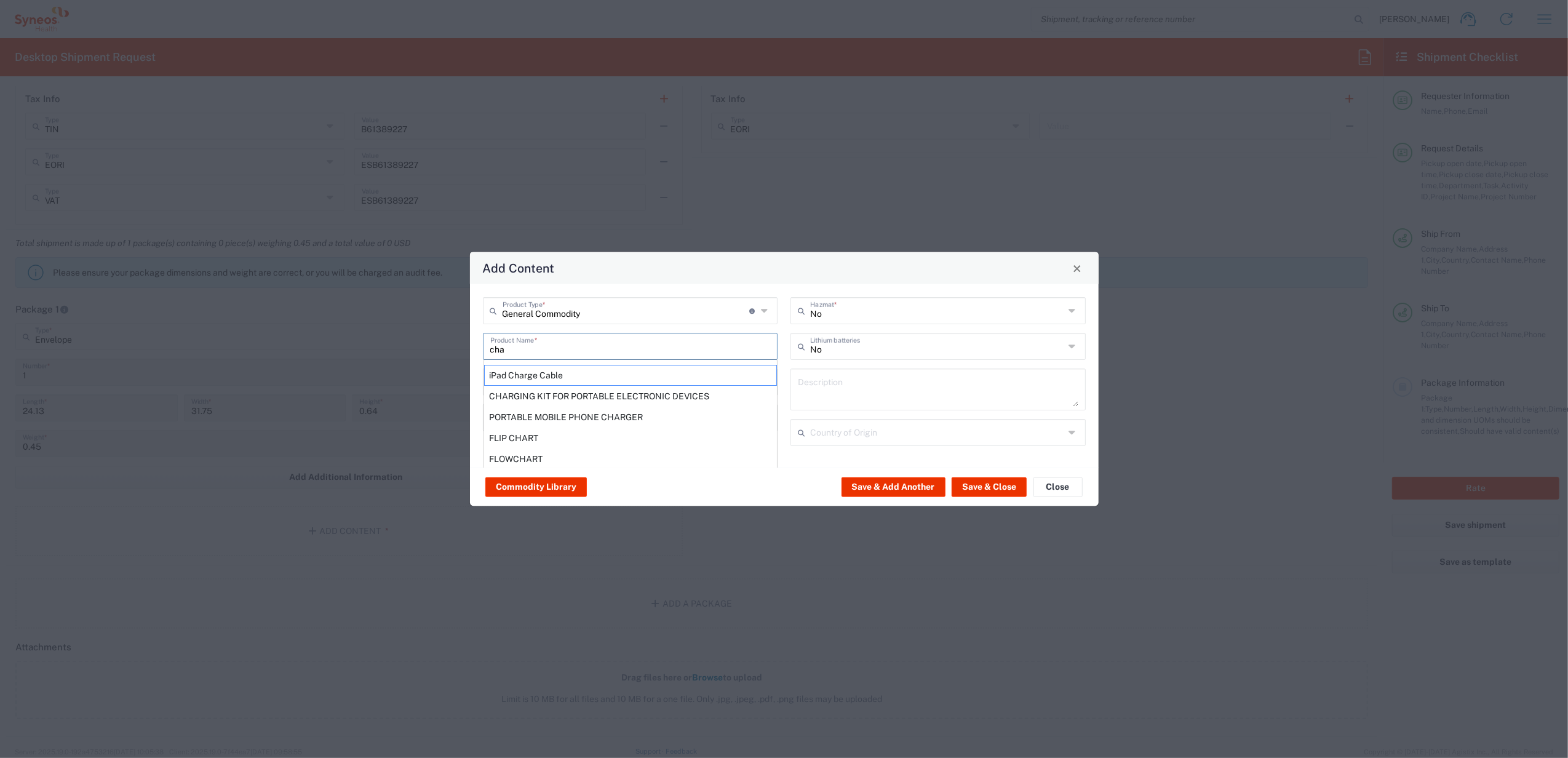
type input "[GEOGRAPHIC_DATA]"
click at [523, 417] on input "number" at bounding box center [551, 417] width 123 height 21
type input "30"
click at [766, 423] on icon at bounding box center [766, 418] width 9 height 20
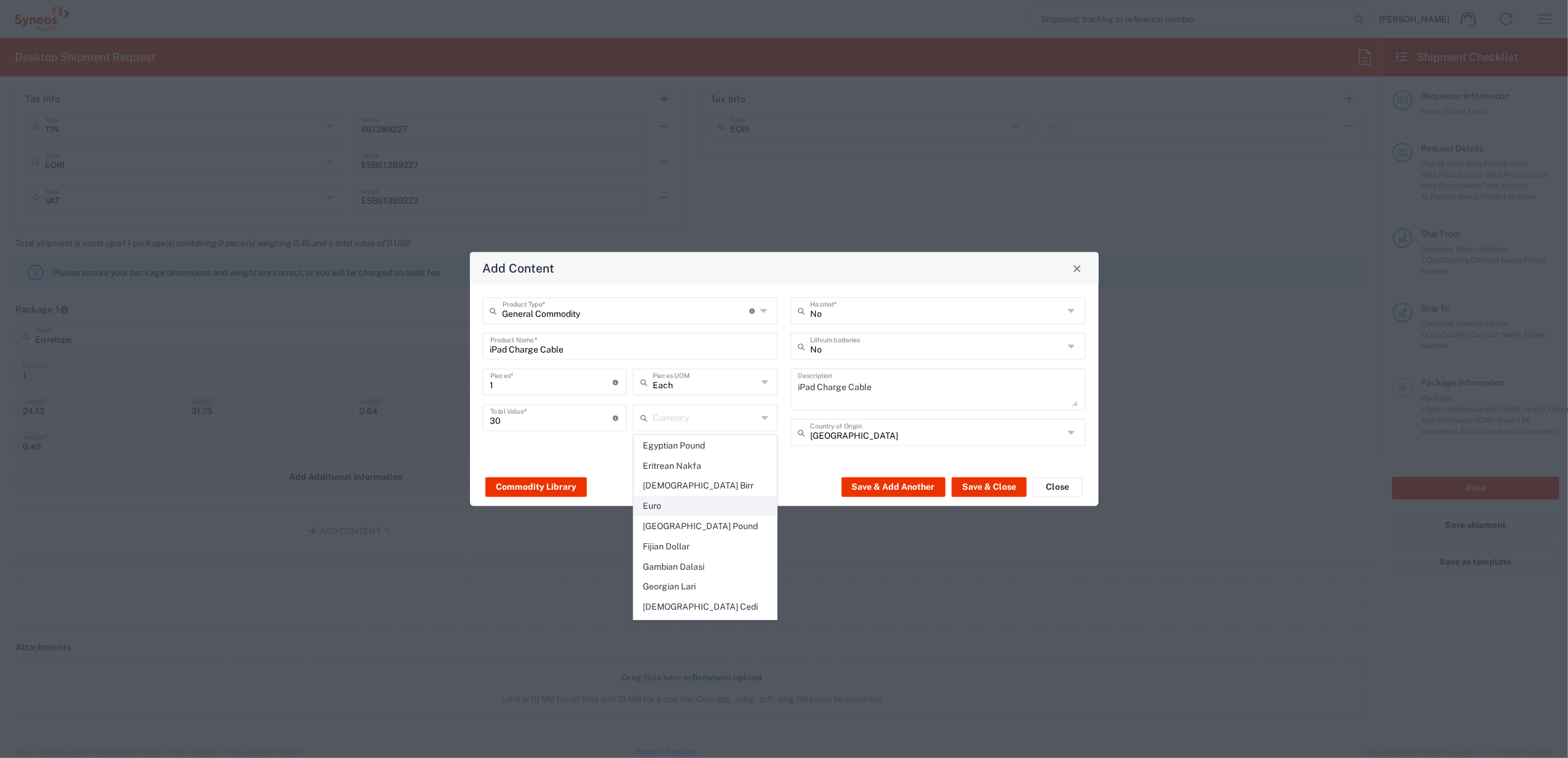
click at [673, 497] on span "Euro" at bounding box center [705, 506] width 142 height 19
type input "Euro"
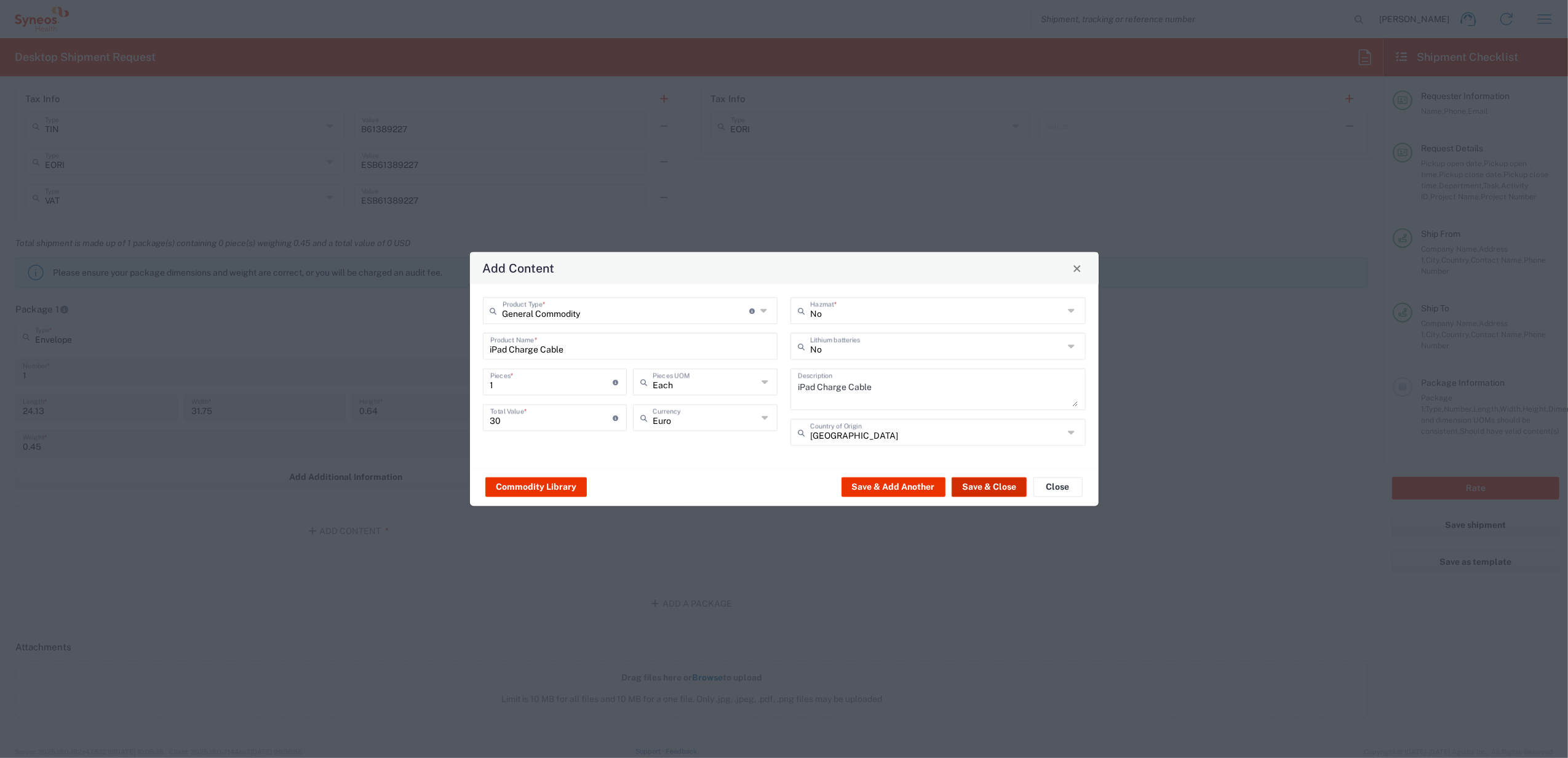
click at [975, 484] on button "Save & Close" at bounding box center [989, 487] width 75 height 20
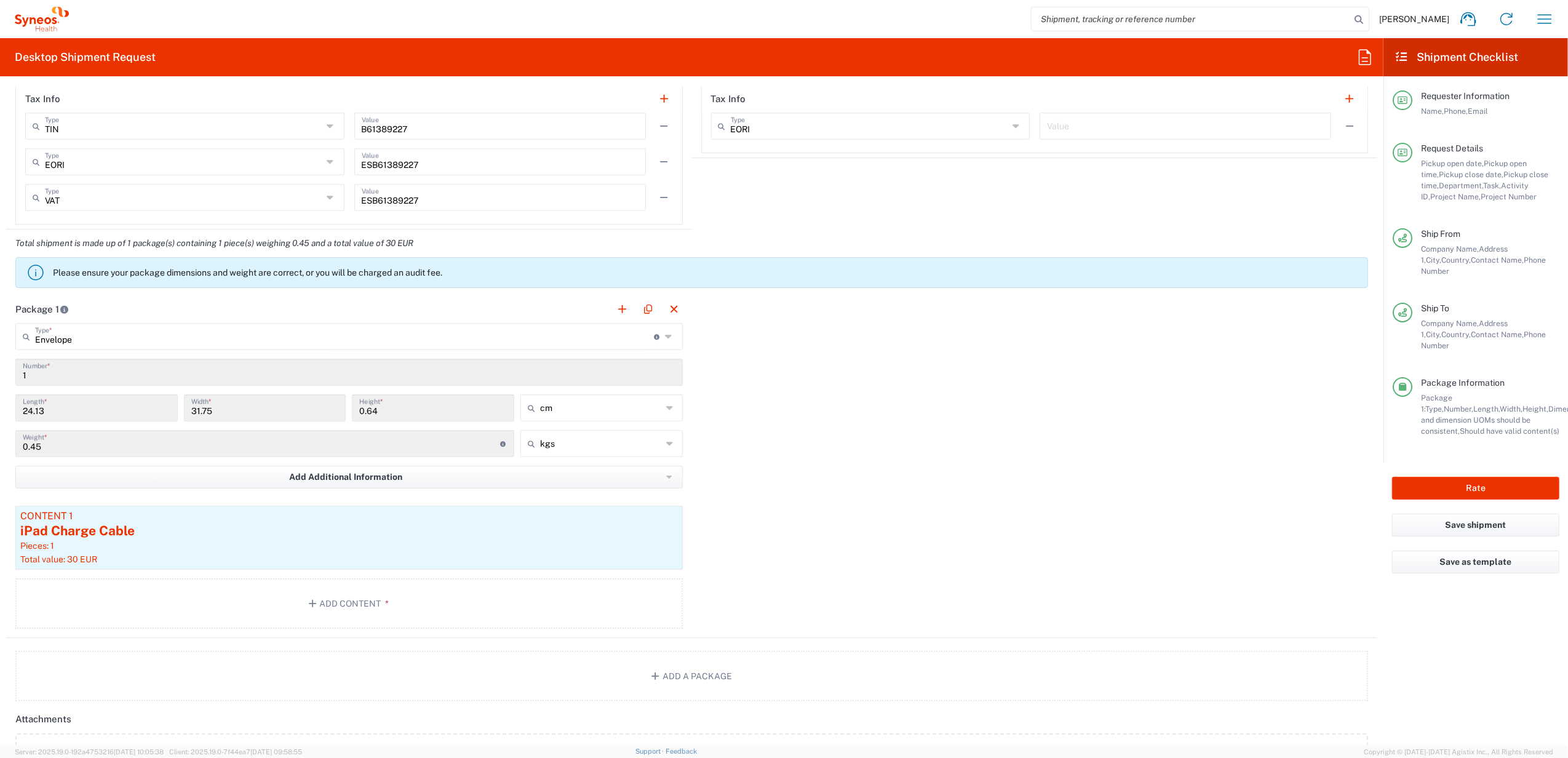
scroll to position [1379, 0]
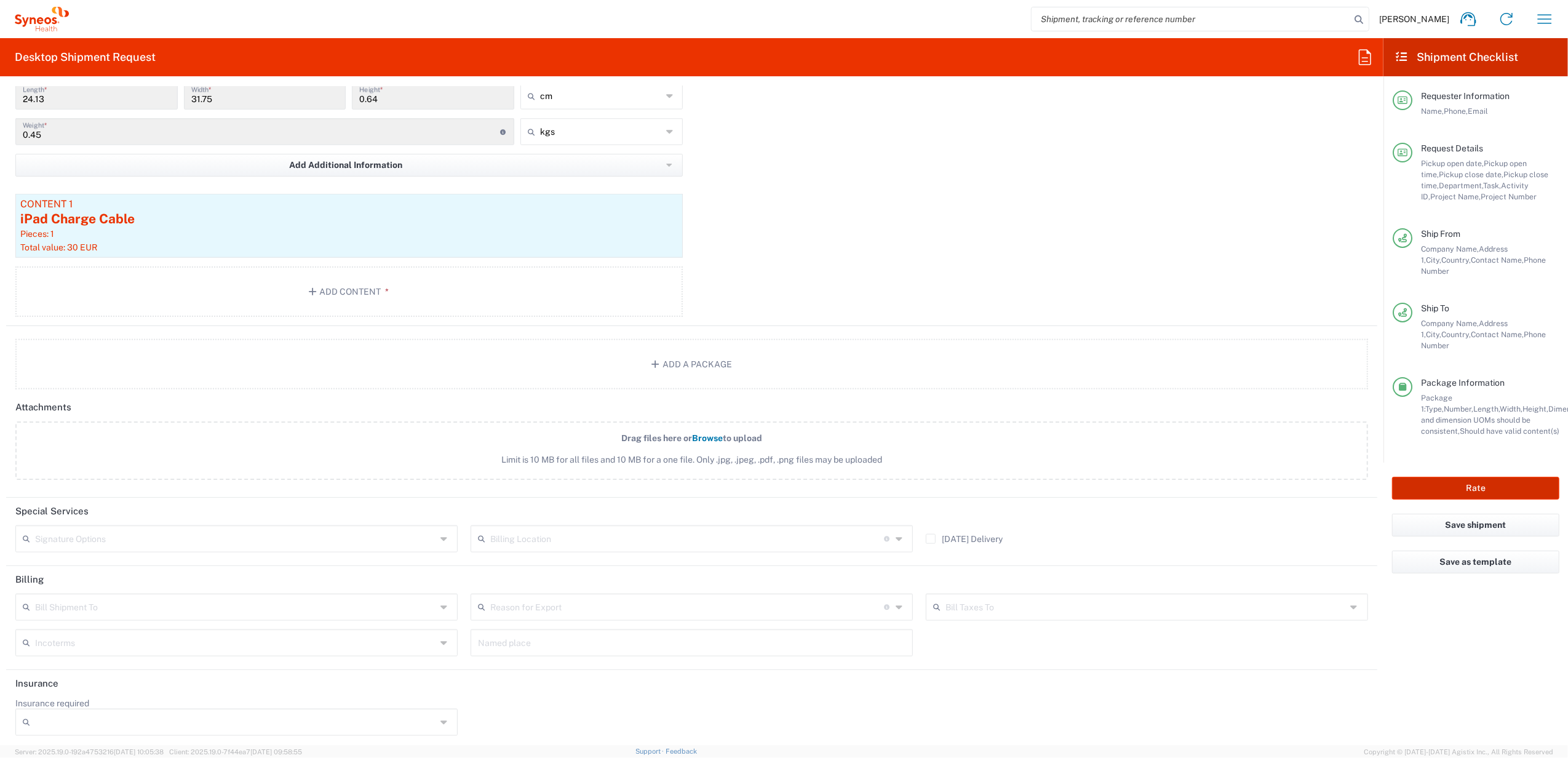
click at [1493, 477] on button "Rate" at bounding box center [1476, 488] width 167 height 23
type input "4510 DEPARTMENTAL EXPENSE"
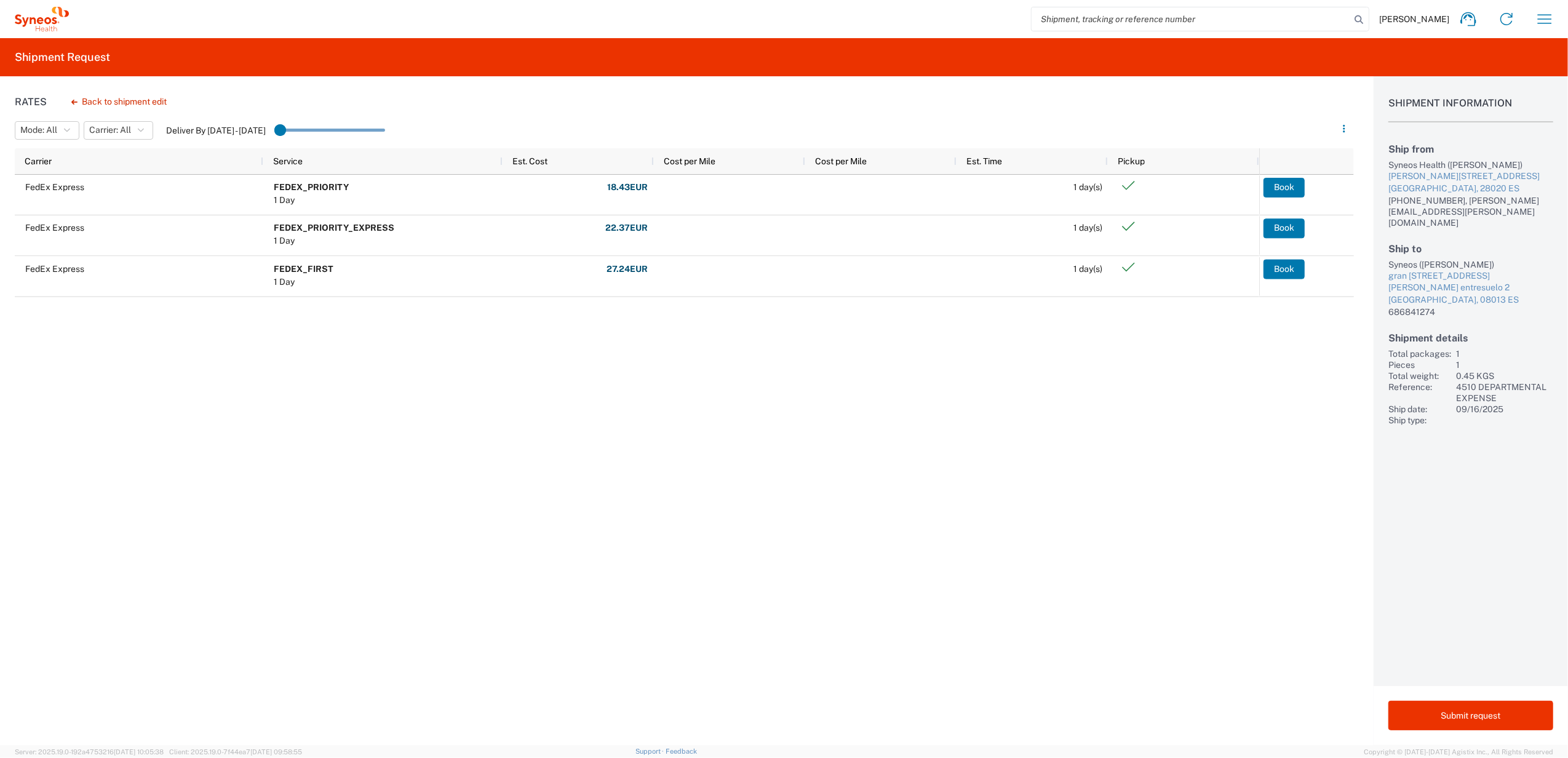
click at [807, 625] on div "Rates Back to shipment edit Mode: All All SMAL Carrier: All All FedEx Express D…" at bounding box center [677, 411] width 1354 height 669
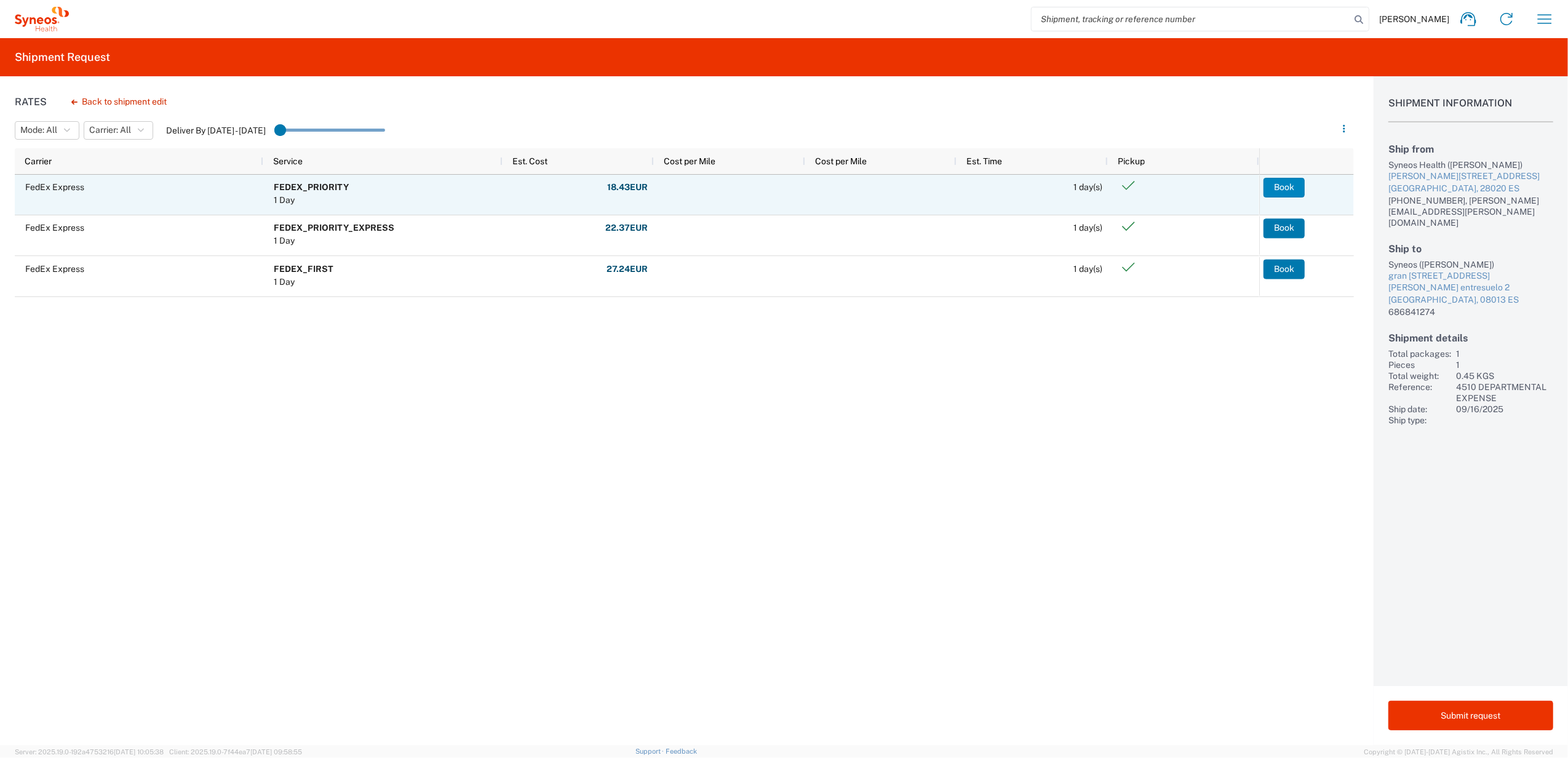
click at [1273, 184] on button "Book" at bounding box center [1284, 188] width 41 height 20
